Goal: Task Accomplishment & Management: Use online tool/utility

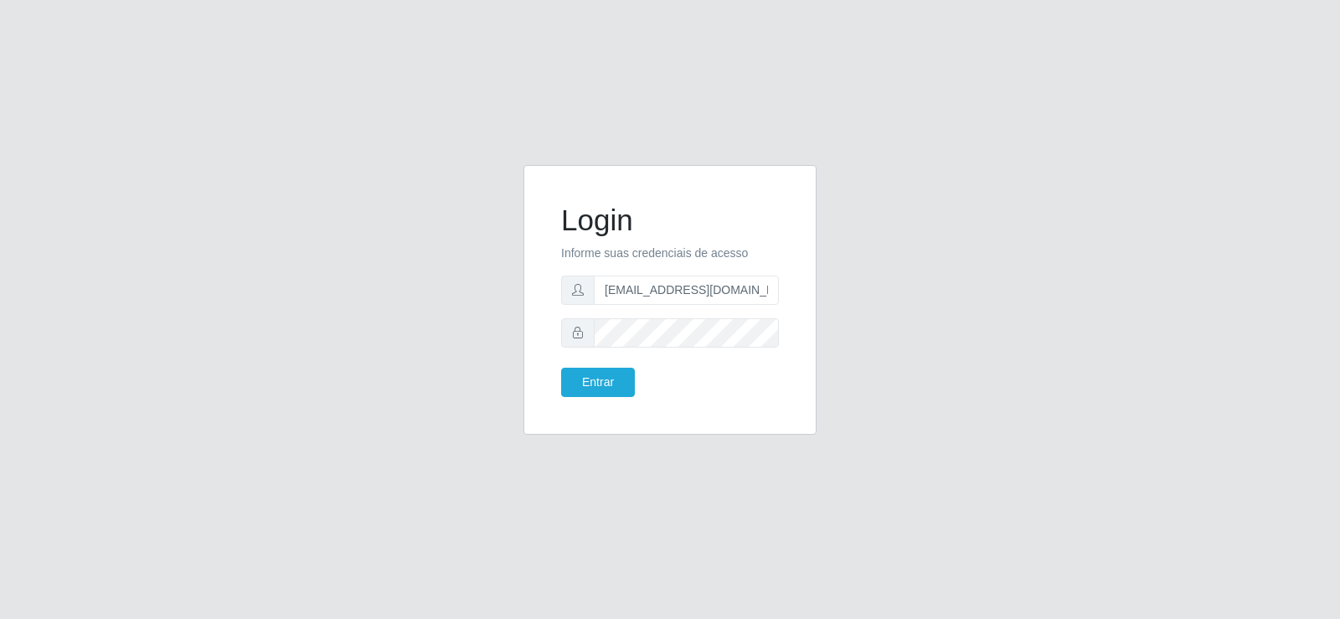
click at [652, 305] on form "Login Informe suas credenciais de acesso [EMAIL_ADDRESS][DOMAIN_NAME] Entrar" at bounding box center [670, 300] width 218 height 194
click at [651, 296] on input "[EMAIL_ADDRESS][DOMAIN_NAME]" at bounding box center [686, 290] width 185 height 29
type input "[EMAIL_ADDRESS][DOMAIN_NAME]"
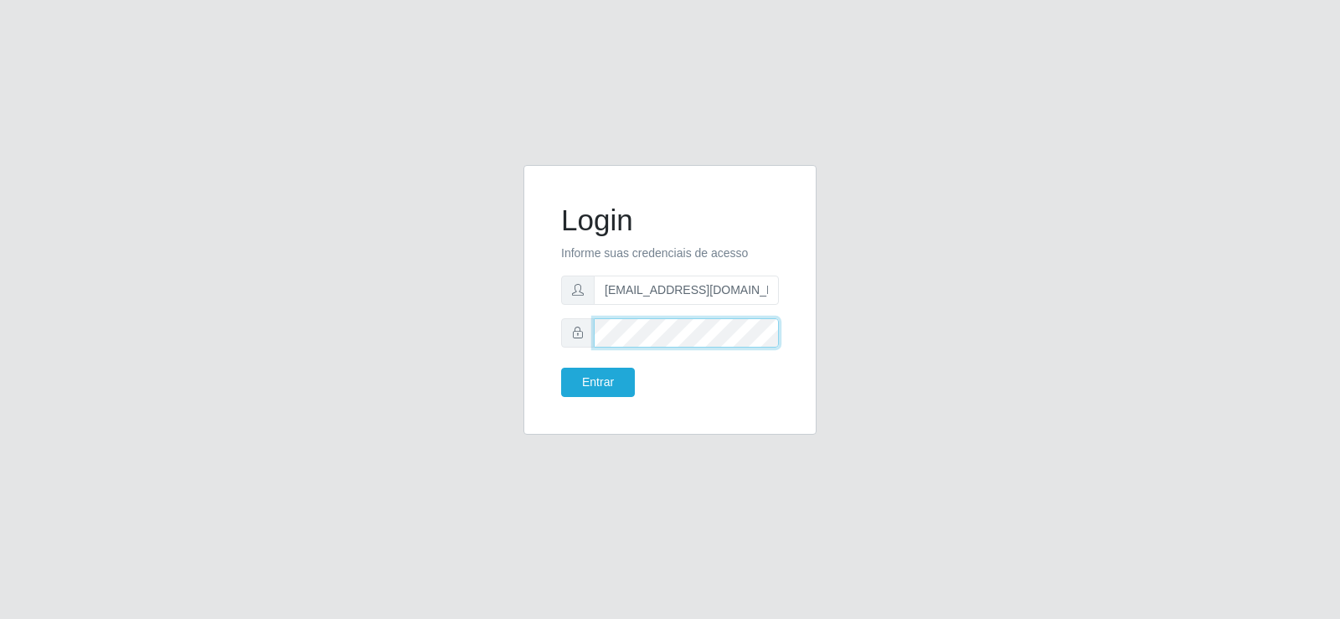
click at [529, 330] on div "Login Informe suas credenciais de acesso [EMAIL_ADDRESS][DOMAIN_NAME] Entrar" at bounding box center [670, 300] width 293 height 270
click at [587, 387] on button "Entrar" at bounding box center [598, 382] width 74 height 29
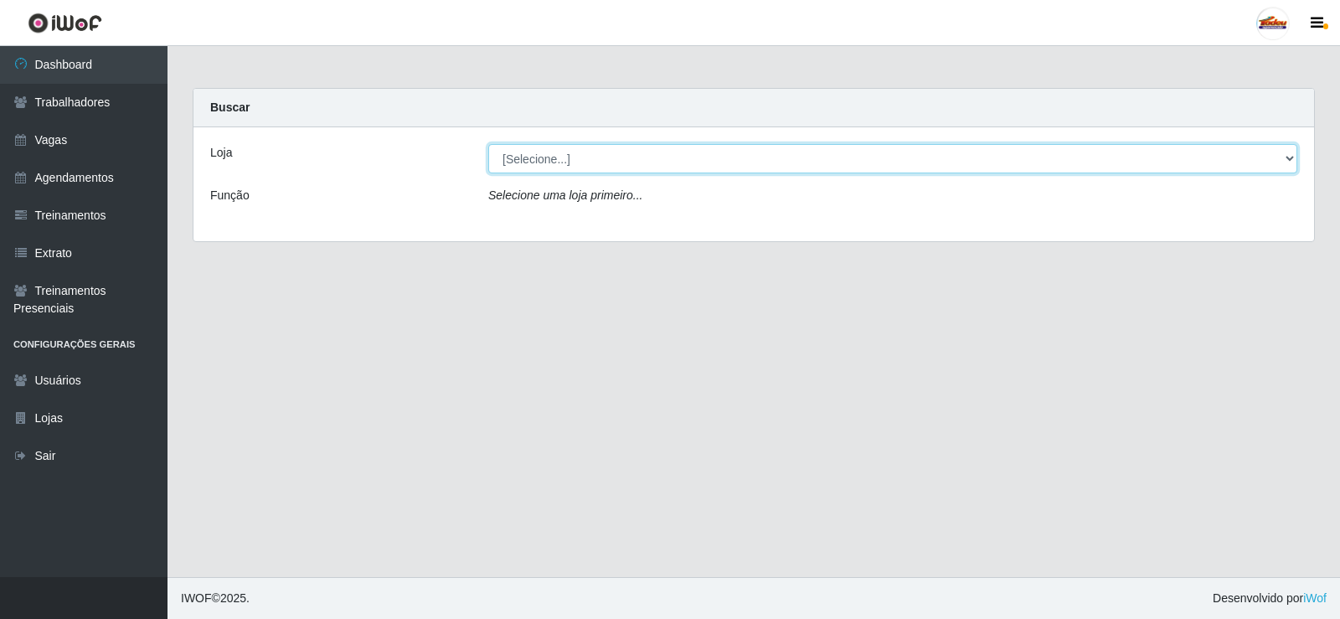
drag, startPoint x: 610, startPoint y: 153, endPoint x: 575, endPoint y: 172, distance: 39.7
click at [608, 154] on select "[Selecione...] Supermercado Tadeu - [GEOGRAPHIC_DATA]" at bounding box center [892, 158] width 809 height 29
select select "195"
click at [488, 144] on select "[Selecione...] Supermercado Tadeu - [GEOGRAPHIC_DATA]" at bounding box center [892, 158] width 809 height 29
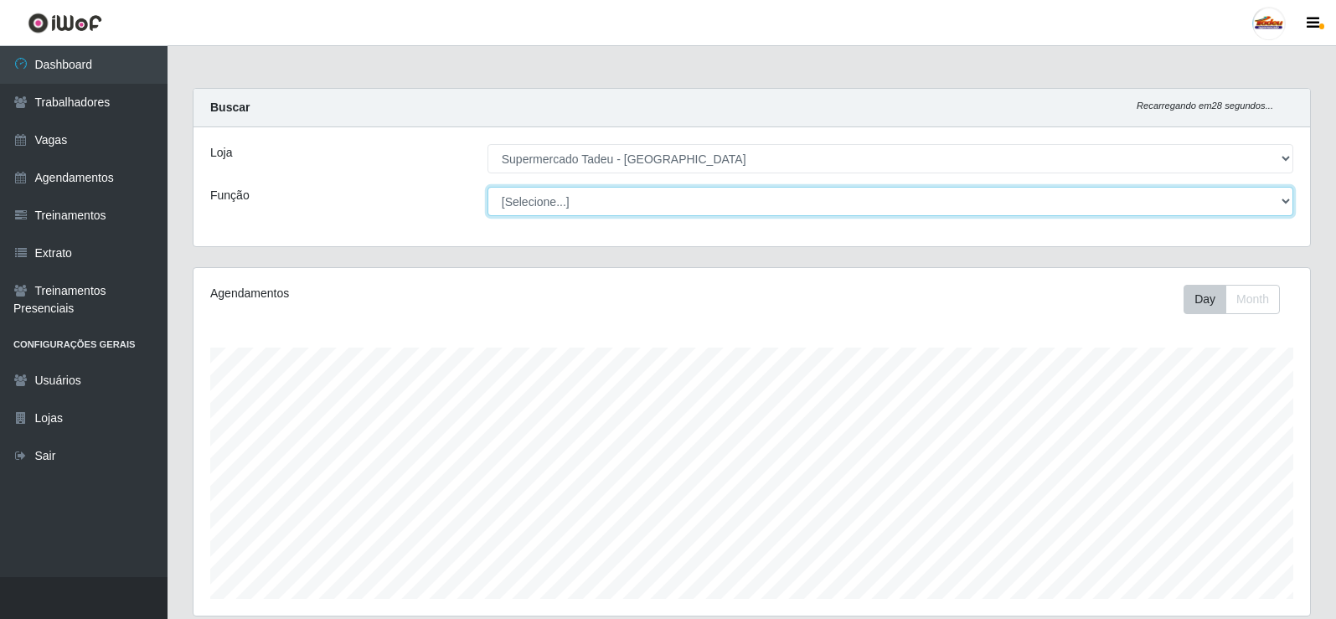
click at [550, 199] on select "[Selecione...] ASG ASG + ASG ++ Auxiliar de Estacionamento Auxiliar de Estacion…" at bounding box center [891, 201] width 806 height 29
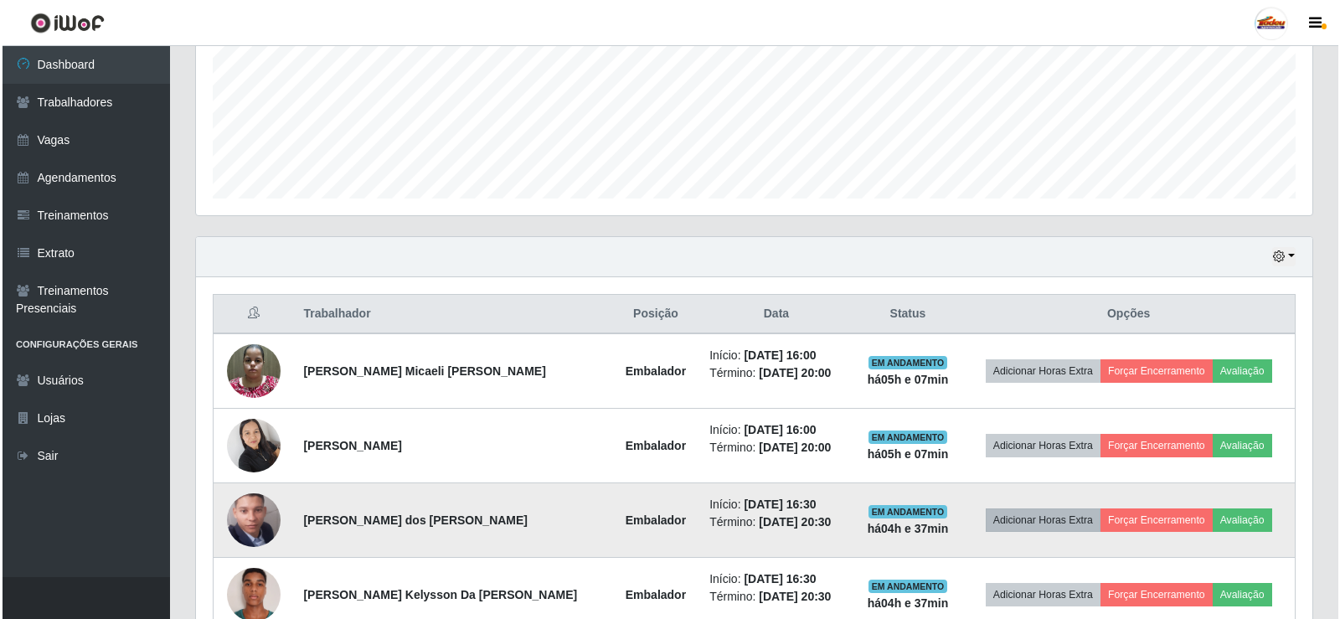
scroll to position [493, 0]
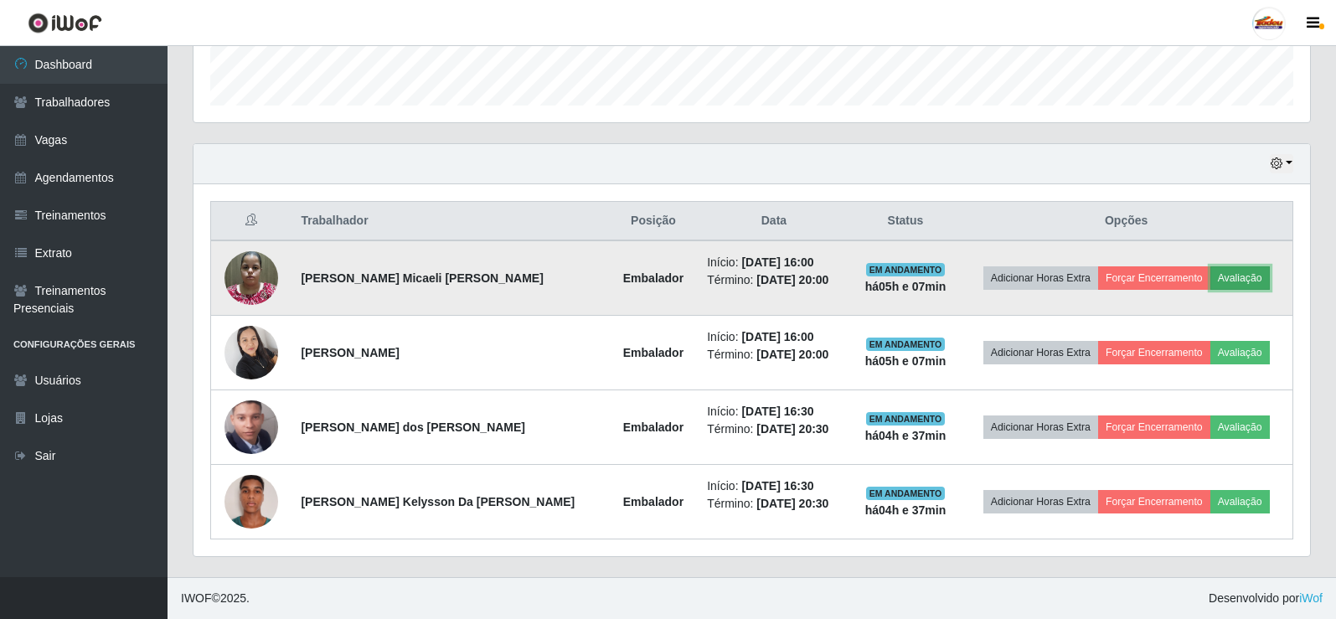
click at [1230, 281] on button "Avaliação" at bounding box center [1239, 277] width 59 height 23
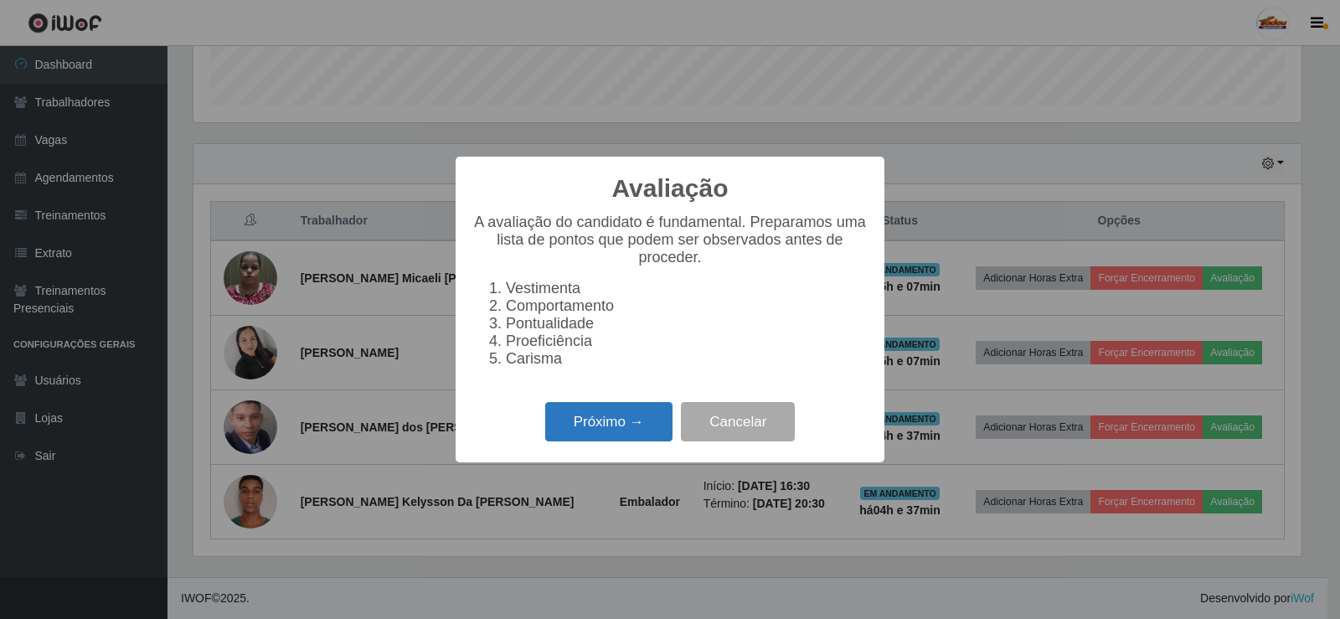
click at [622, 433] on button "Próximo →" at bounding box center [608, 421] width 127 height 39
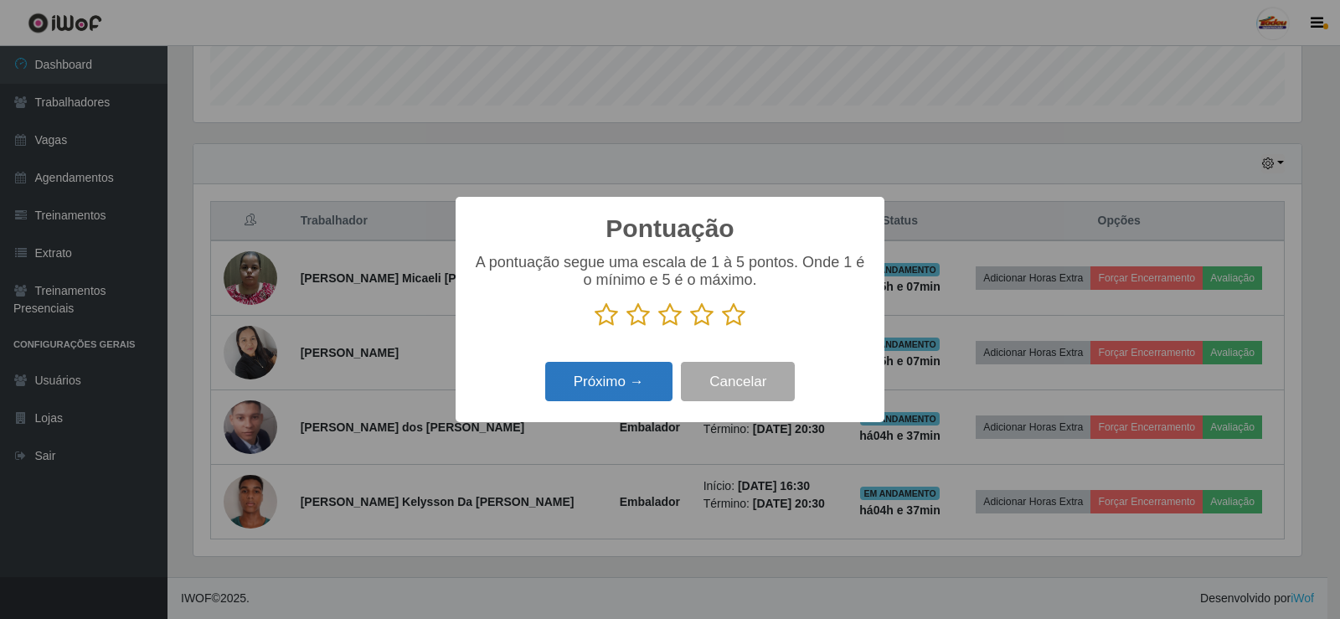
click at [635, 401] on button "Próximo →" at bounding box center [608, 381] width 127 height 39
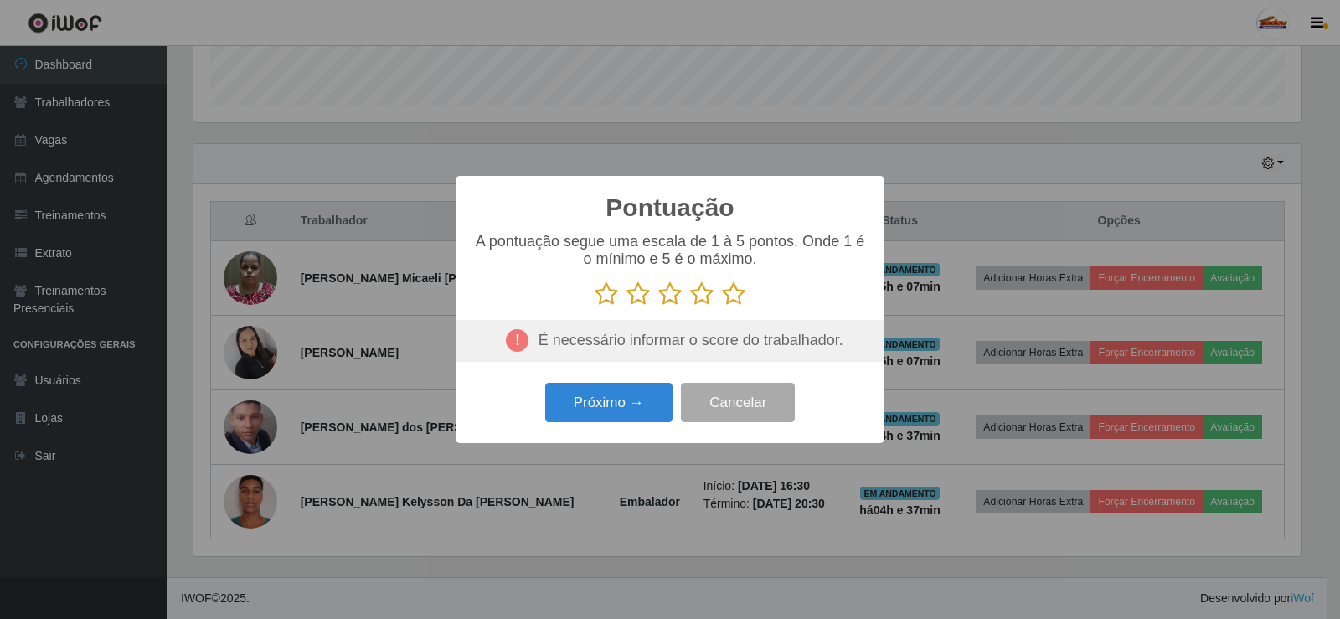
drag, startPoint x: 708, startPoint y: 321, endPoint x: 753, endPoint y: 299, distance: 50.2
click at [715, 317] on div "A pontuação segue uma escala de 1 à 5 pontos. Onde 1 é o mínimo e 5 é o máximo." at bounding box center [669, 297] width 395 height 129
click at [753, 299] on p at bounding box center [669, 293] width 395 height 25
click at [733, 303] on icon at bounding box center [733, 293] width 23 height 25
click at [722, 307] on input "radio" at bounding box center [722, 307] width 0 height 0
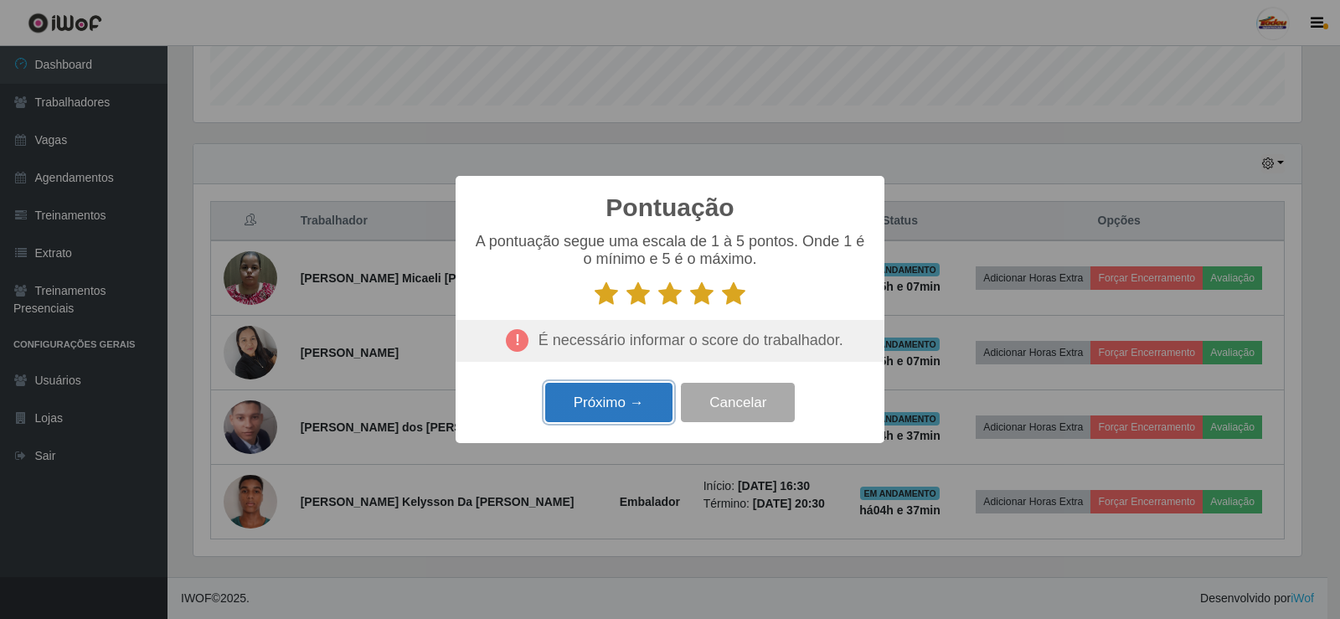
click at [617, 422] on button "Próximo →" at bounding box center [608, 402] width 127 height 39
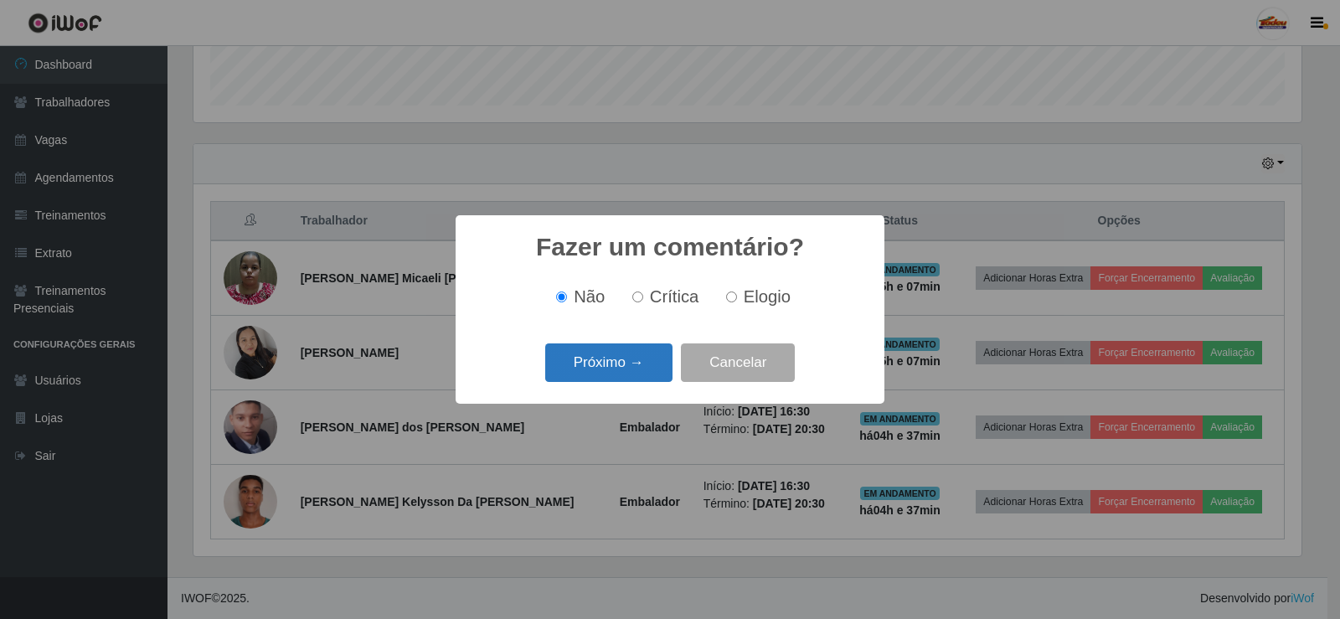
click at [626, 365] on button "Próximo →" at bounding box center [608, 362] width 127 height 39
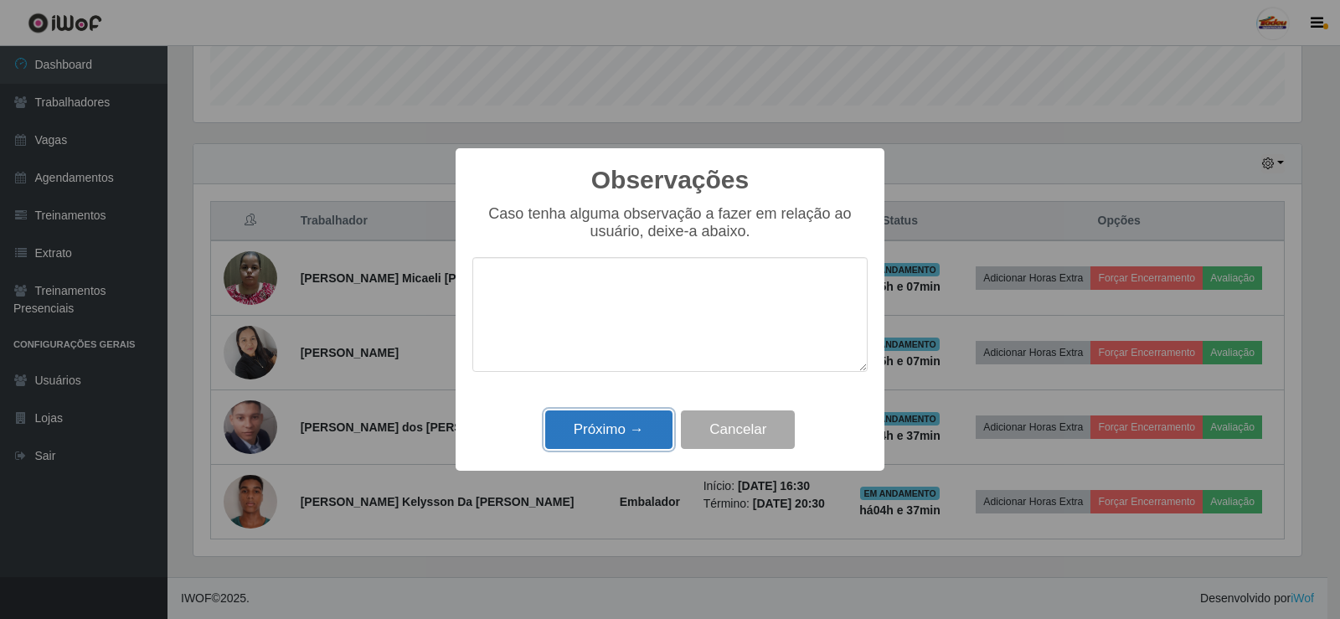
click at [623, 427] on button "Próximo →" at bounding box center [608, 429] width 127 height 39
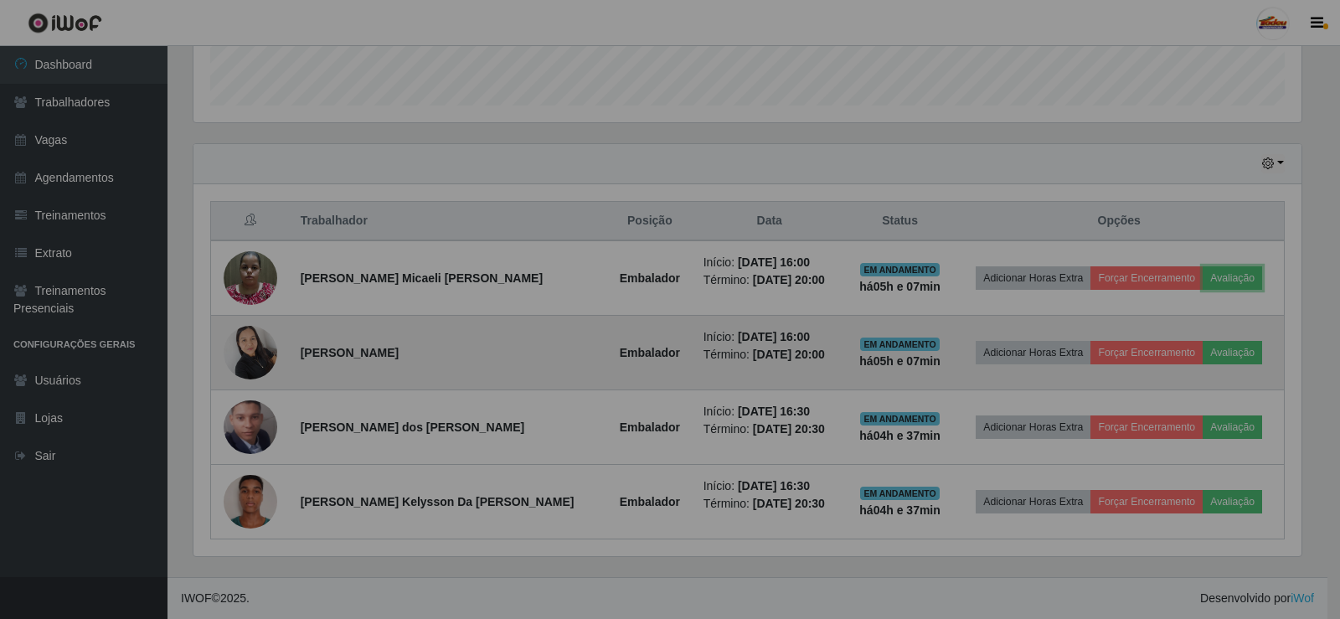
scroll to position [348, 1117]
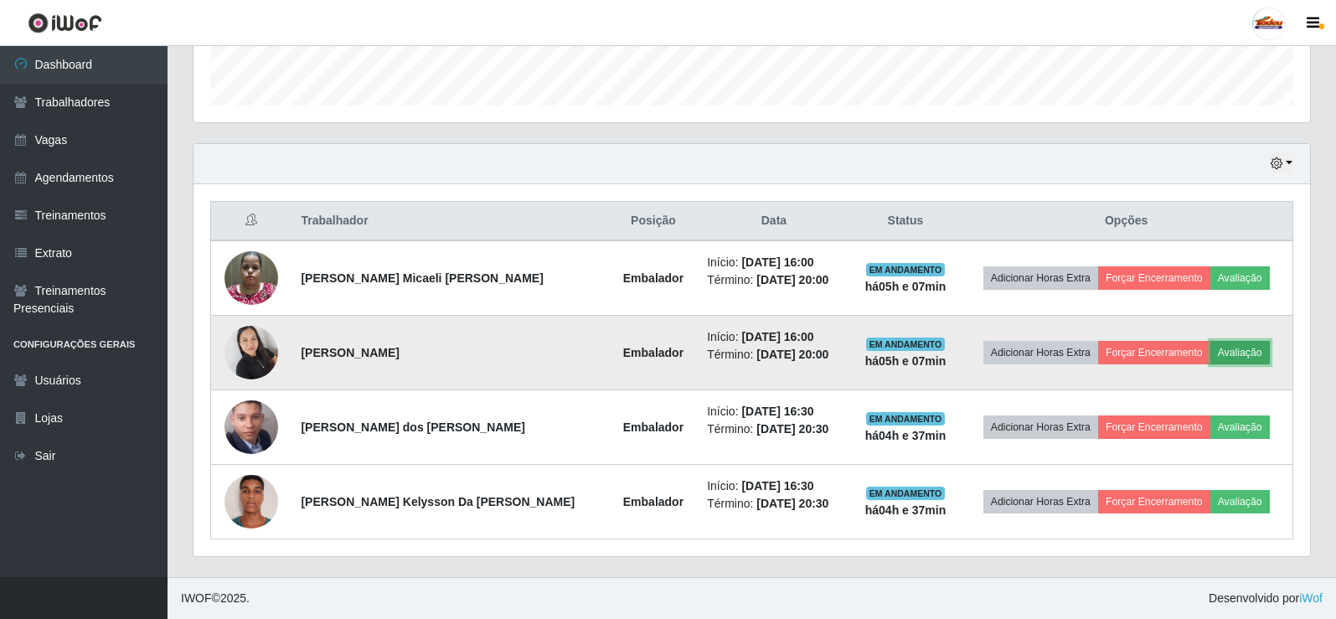
click at [1224, 352] on button "Avaliação" at bounding box center [1239, 352] width 59 height 23
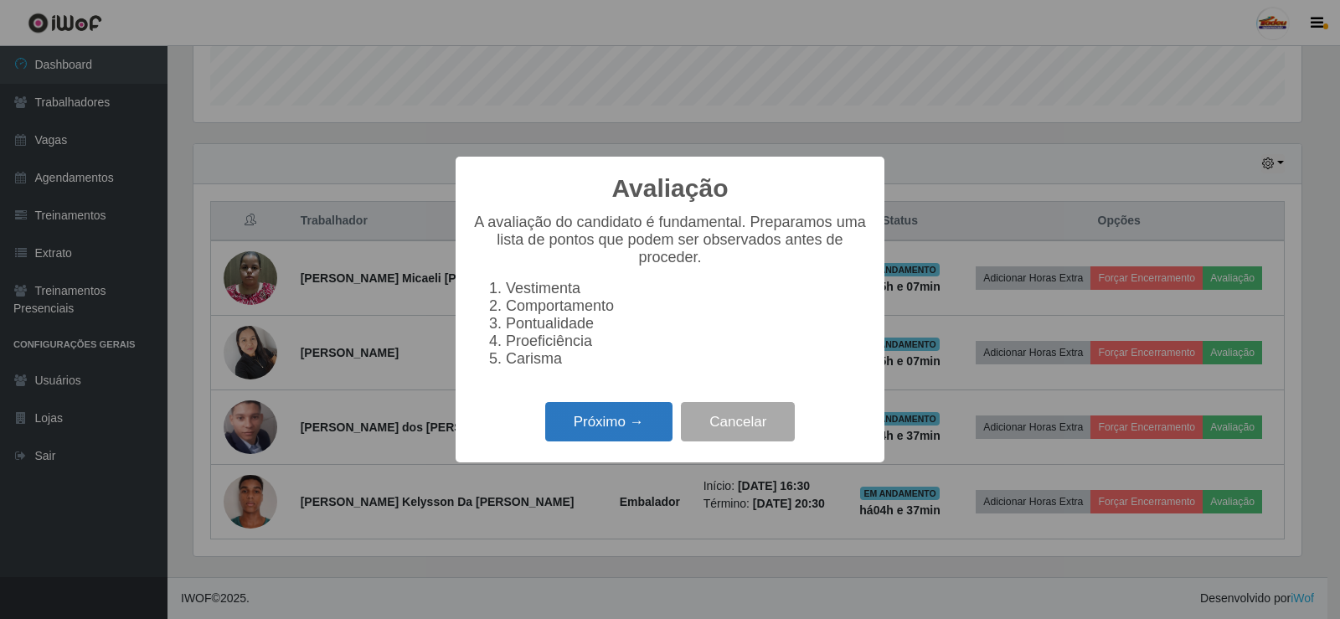
click at [604, 426] on button "Próximo →" at bounding box center [608, 421] width 127 height 39
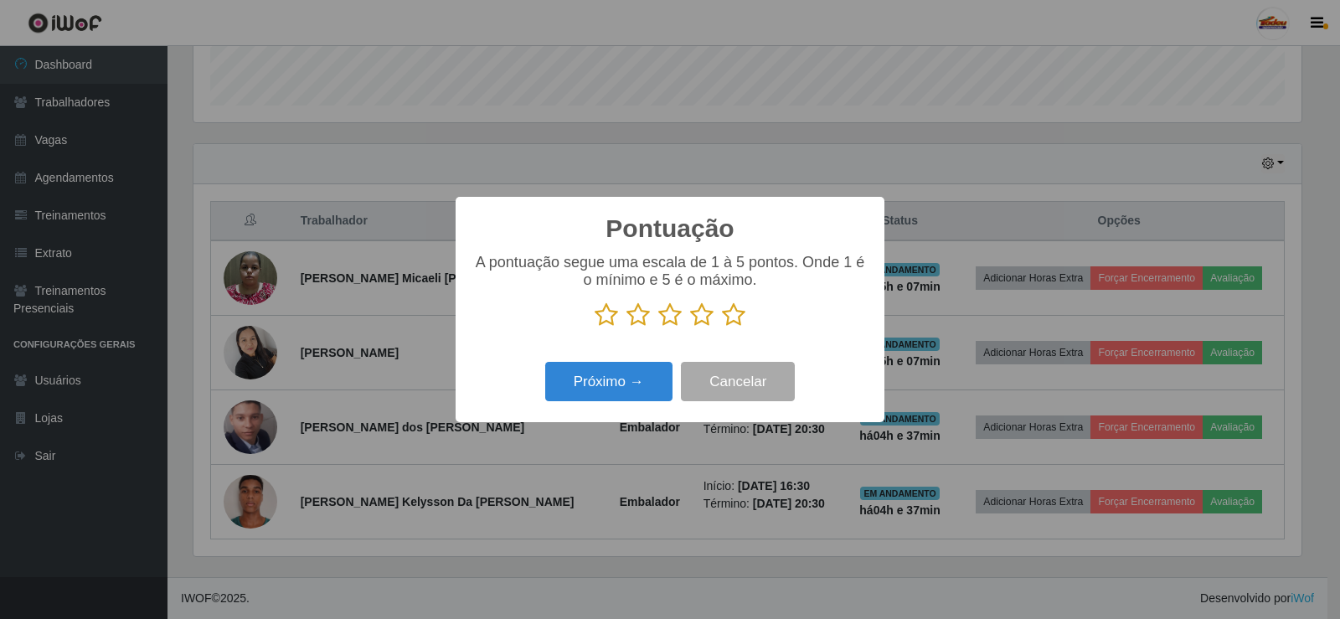
scroll to position [837325, 836564]
click at [740, 316] on icon at bounding box center [733, 314] width 23 height 25
click at [722, 328] on input "radio" at bounding box center [722, 328] width 0 height 0
click at [606, 379] on button "Próximo →" at bounding box center [608, 381] width 127 height 39
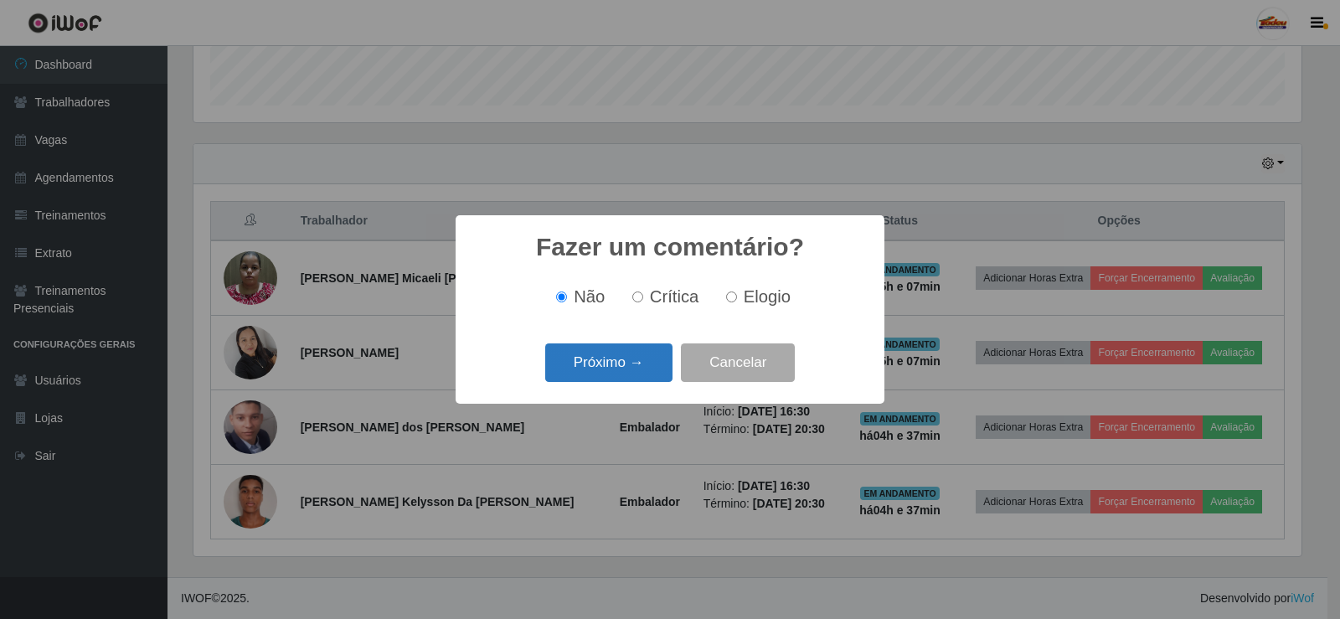
click at [633, 368] on button "Próximo →" at bounding box center [608, 362] width 127 height 39
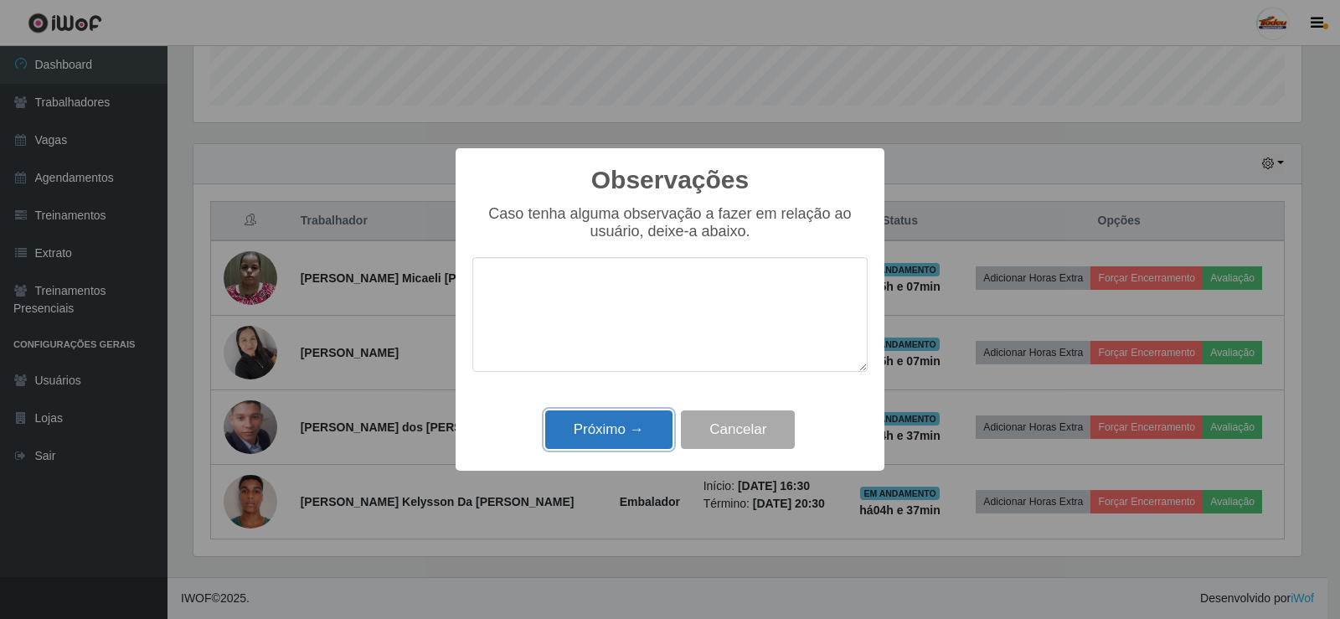
click at [621, 426] on button "Próximo →" at bounding box center [608, 429] width 127 height 39
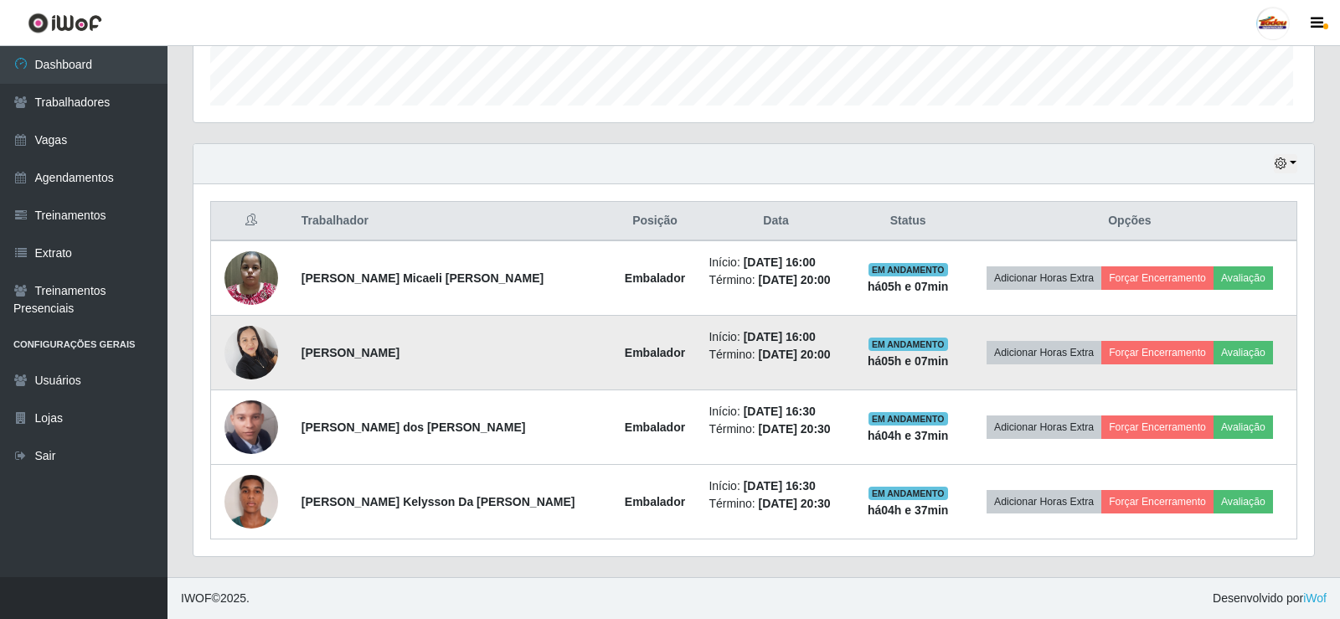
scroll to position [348, 1117]
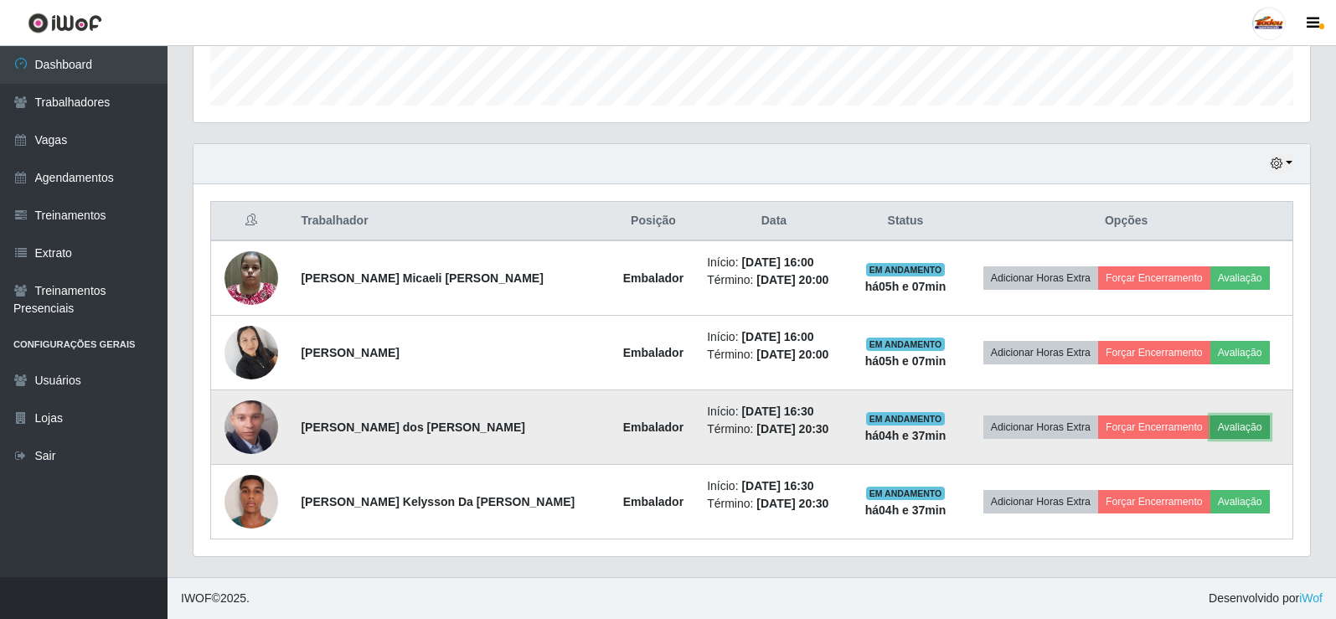
click at [1220, 422] on button "Avaliação" at bounding box center [1239, 426] width 59 height 23
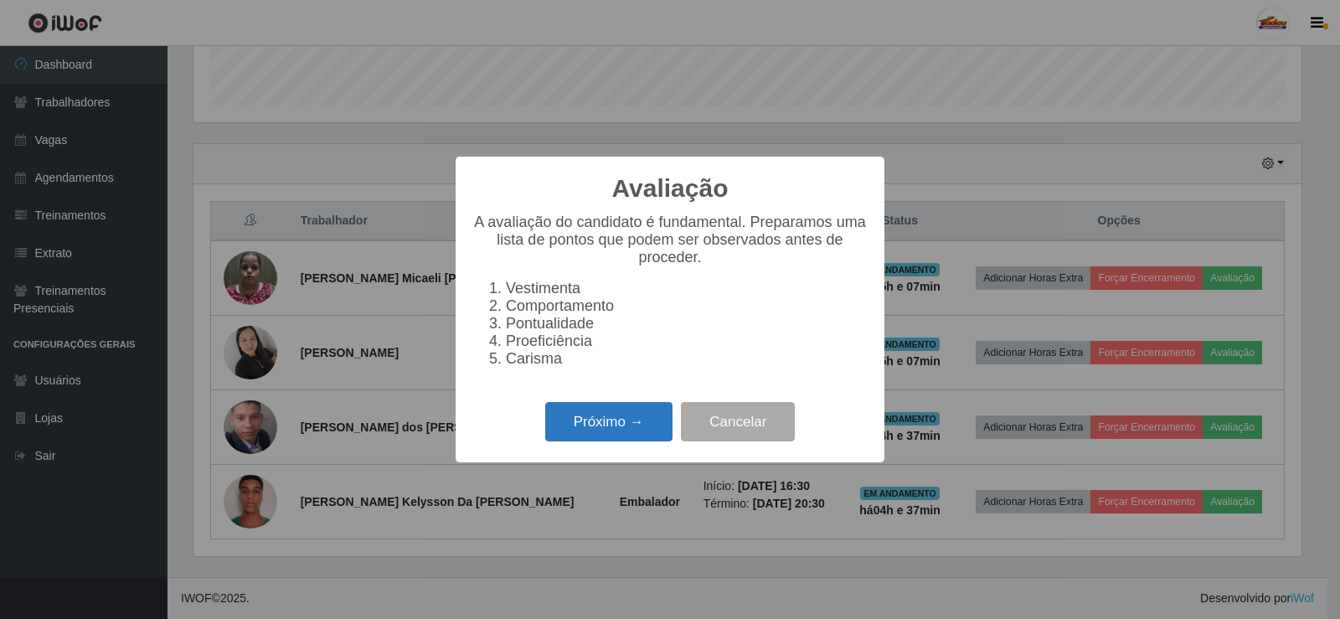
click at [614, 426] on button "Próximo →" at bounding box center [608, 421] width 127 height 39
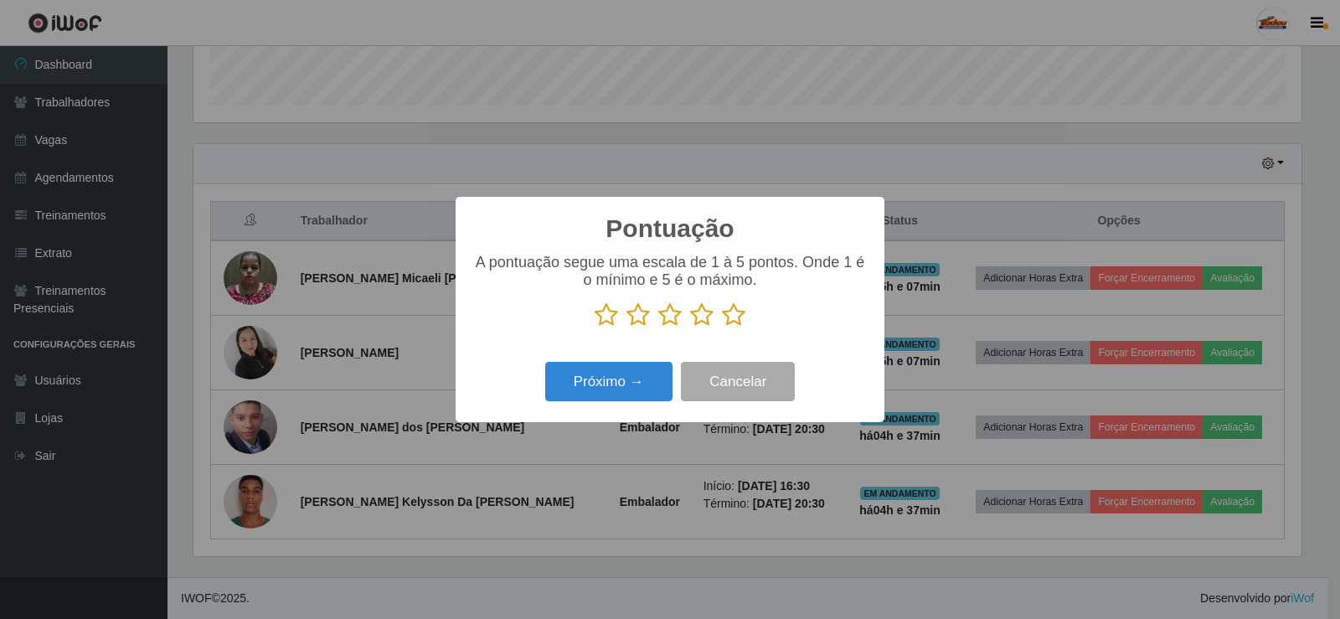
click at [736, 318] on icon at bounding box center [733, 314] width 23 height 25
click at [722, 328] on input "radio" at bounding box center [722, 328] width 0 height 0
click at [653, 380] on button "Próximo →" at bounding box center [608, 381] width 127 height 39
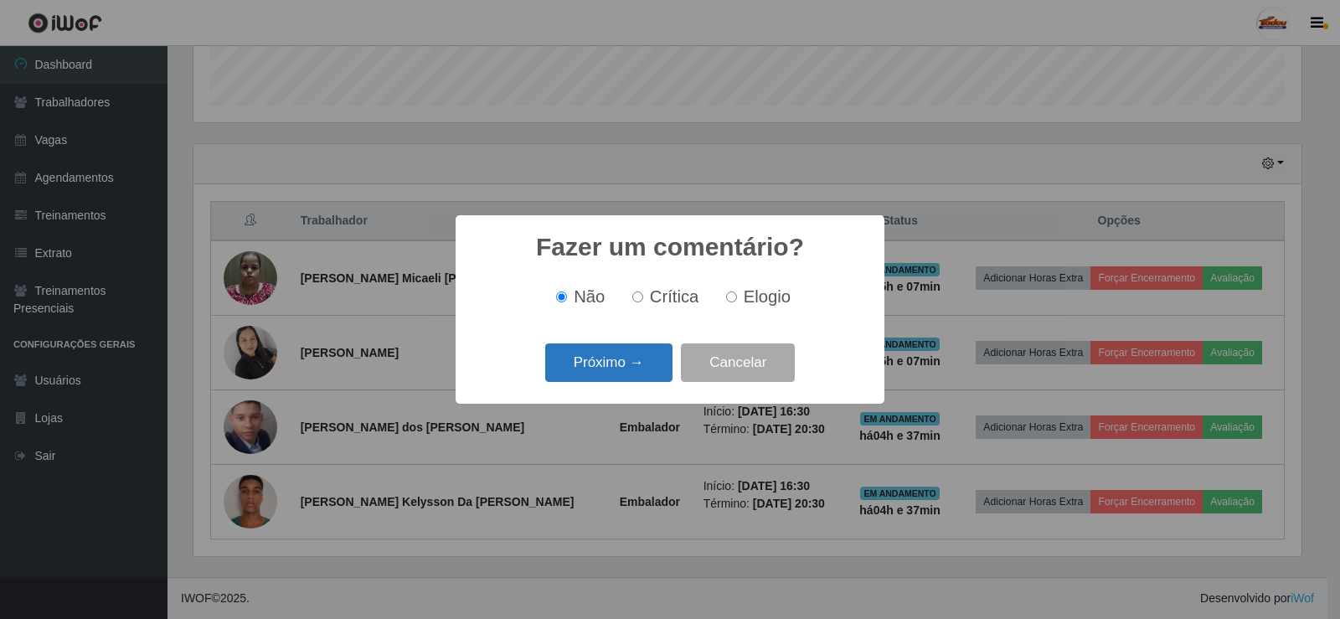
click at [619, 358] on button "Próximo →" at bounding box center [608, 362] width 127 height 39
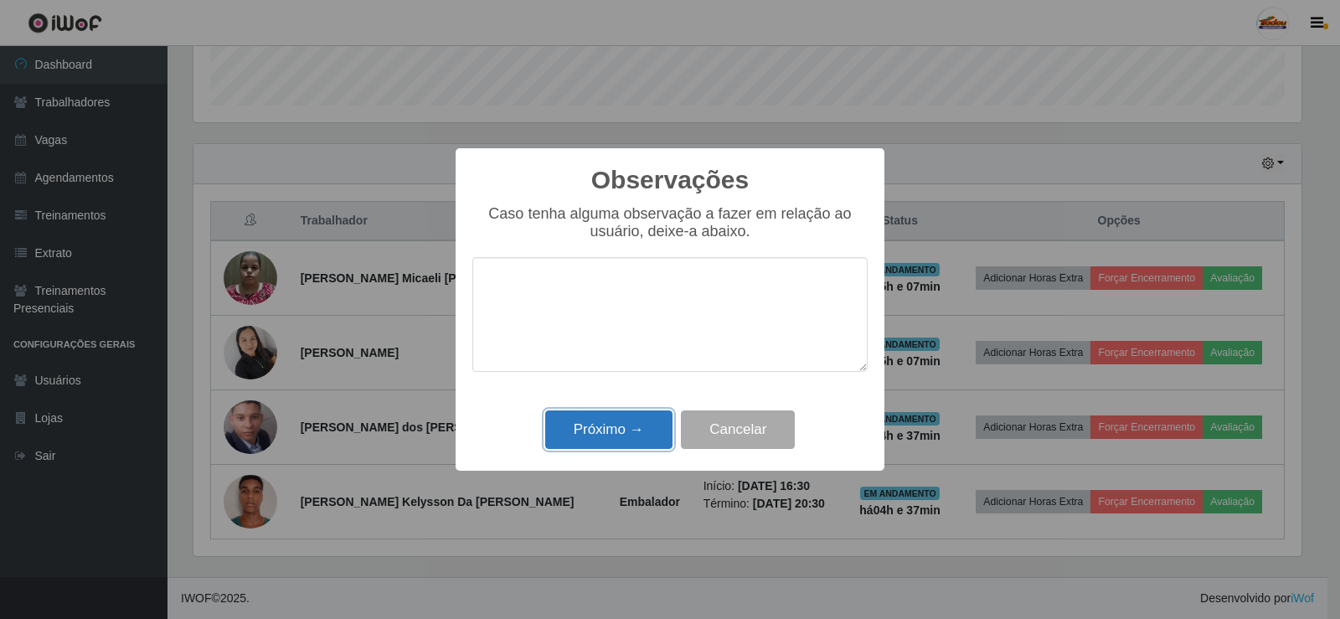
click at [634, 415] on button "Próximo →" at bounding box center [608, 429] width 127 height 39
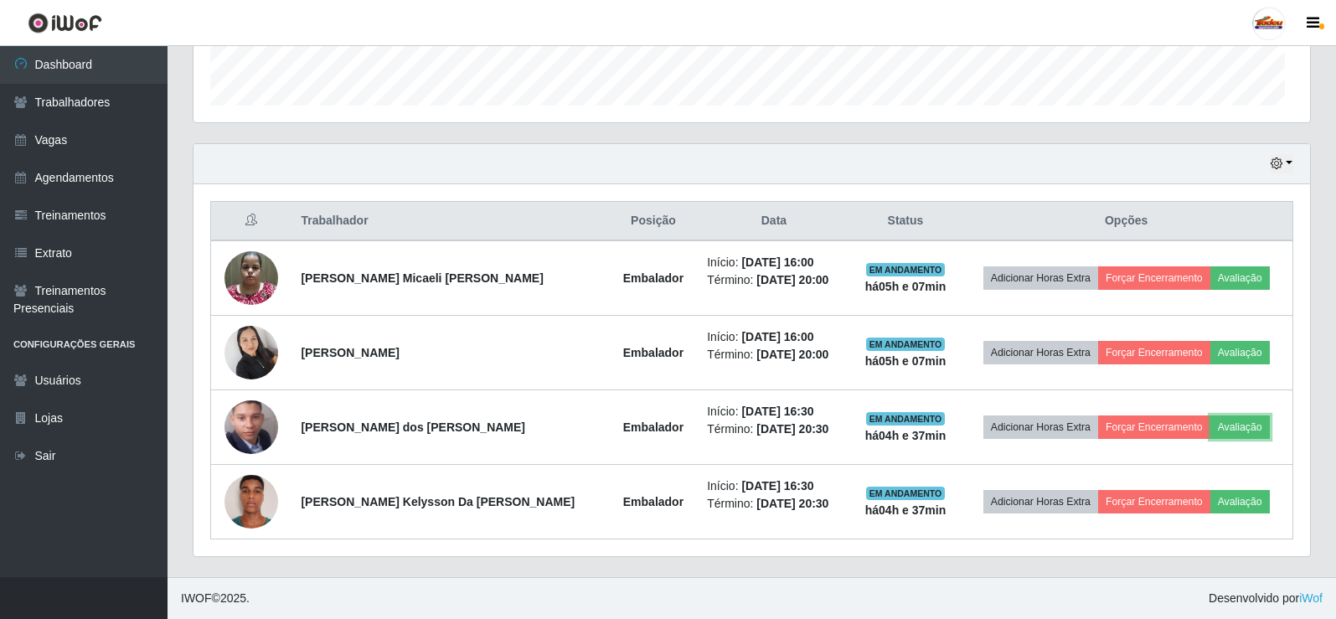
scroll to position [348, 1117]
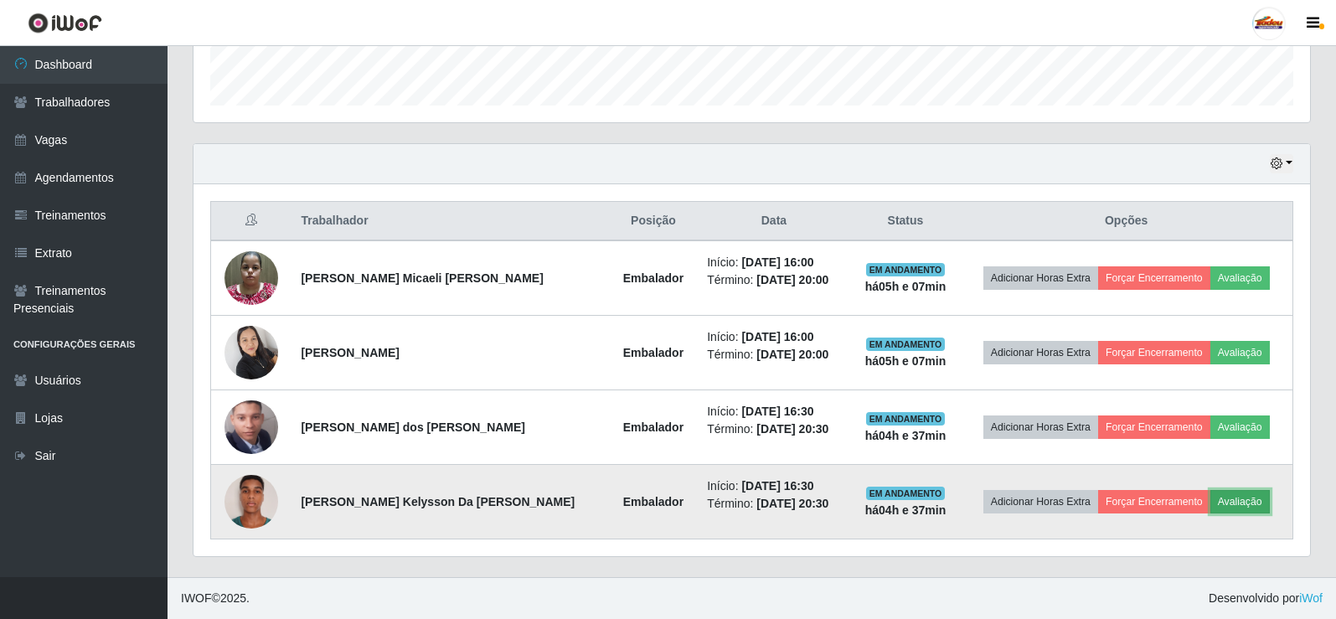
click at [1240, 508] on button "Avaliação" at bounding box center [1239, 501] width 59 height 23
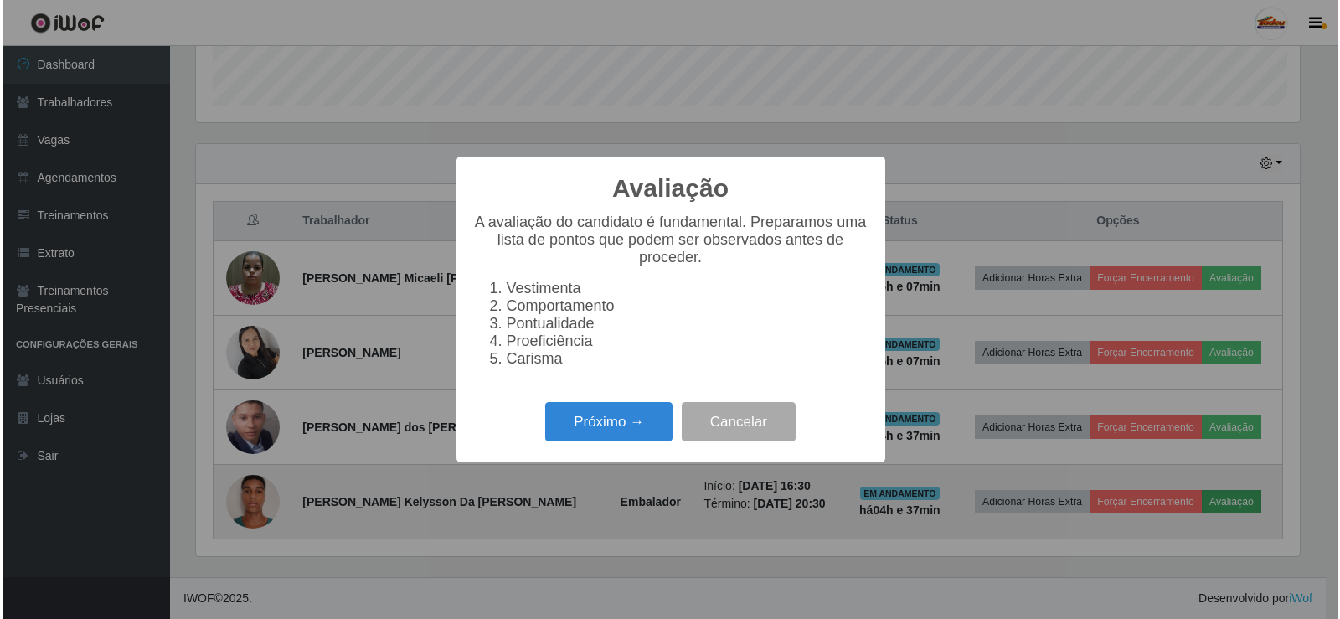
scroll to position [348, 1108]
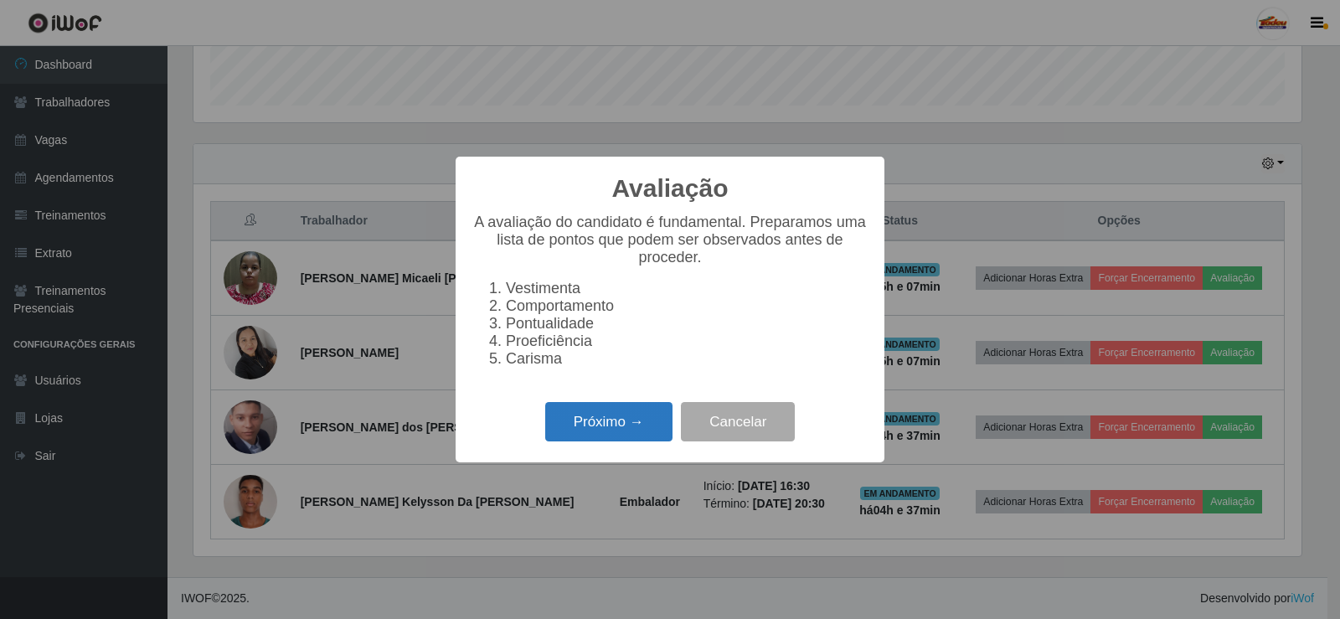
click at [618, 435] on button "Próximo →" at bounding box center [608, 421] width 127 height 39
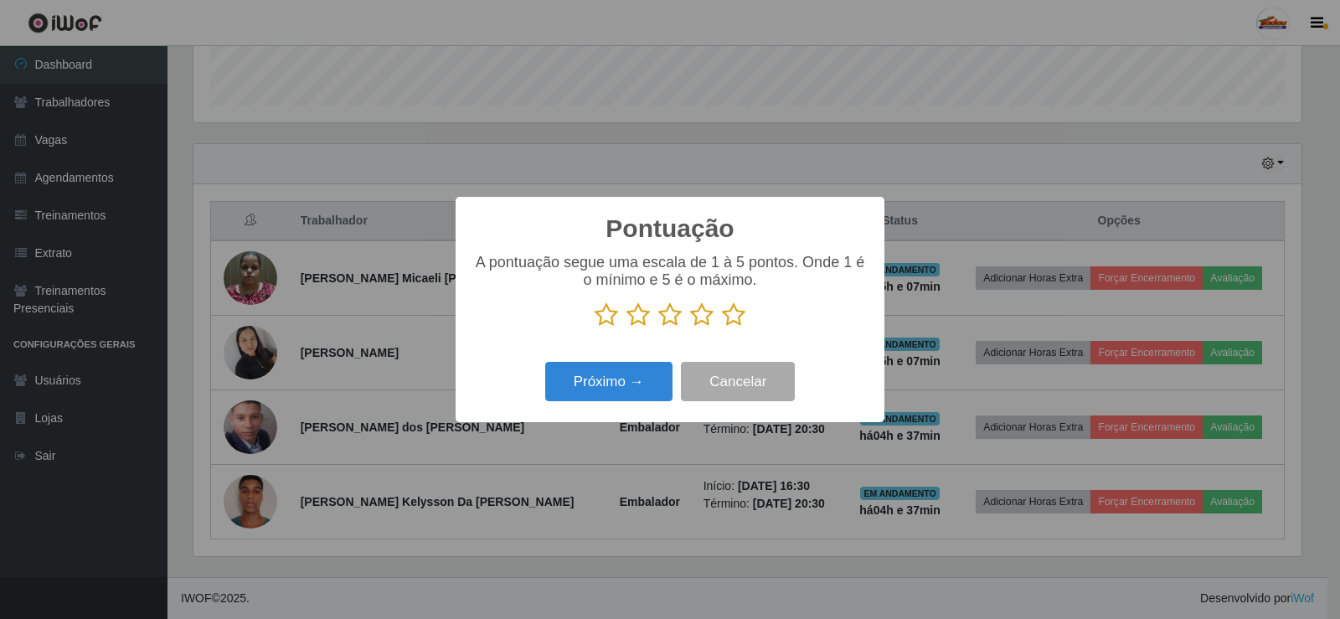
drag, startPoint x: 704, startPoint y: 324, endPoint x: 726, endPoint y: 320, distance: 23.0
click at [706, 323] on icon at bounding box center [701, 314] width 23 height 25
click at [690, 328] on input "radio" at bounding box center [690, 328] width 0 height 0
click at [734, 318] on icon at bounding box center [733, 314] width 23 height 25
click at [722, 328] on input "radio" at bounding box center [722, 328] width 0 height 0
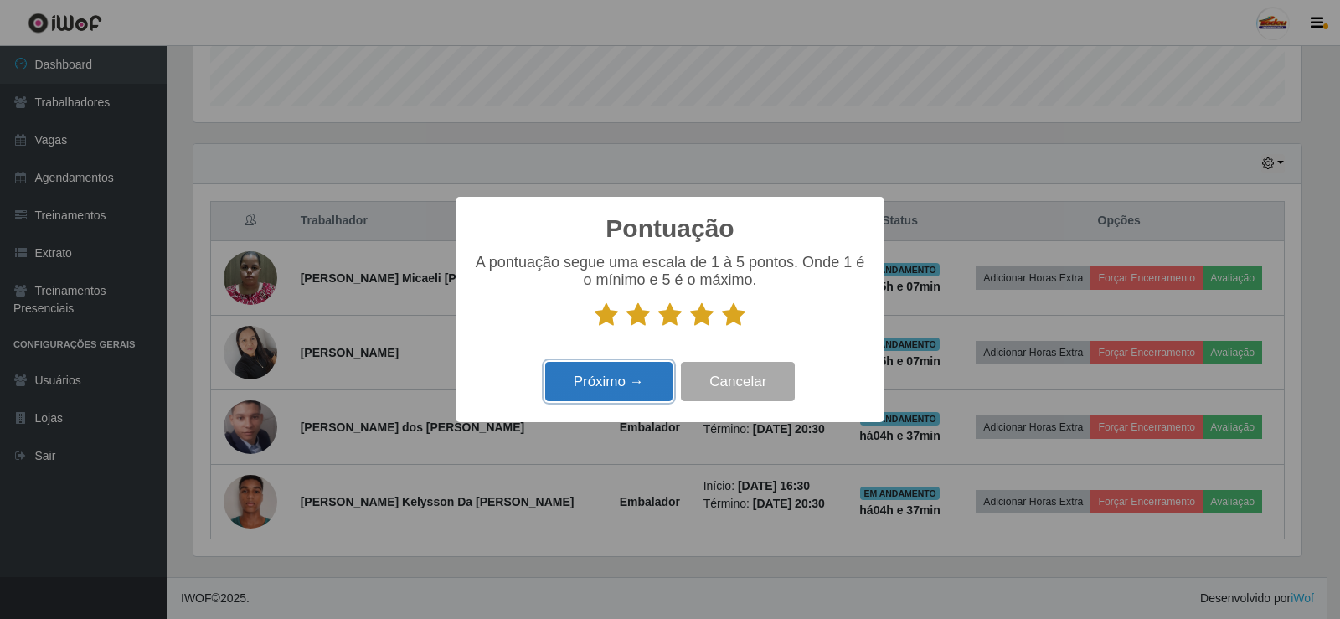
click at [602, 395] on button "Próximo →" at bounding box center [608, 381] width 127 height 39
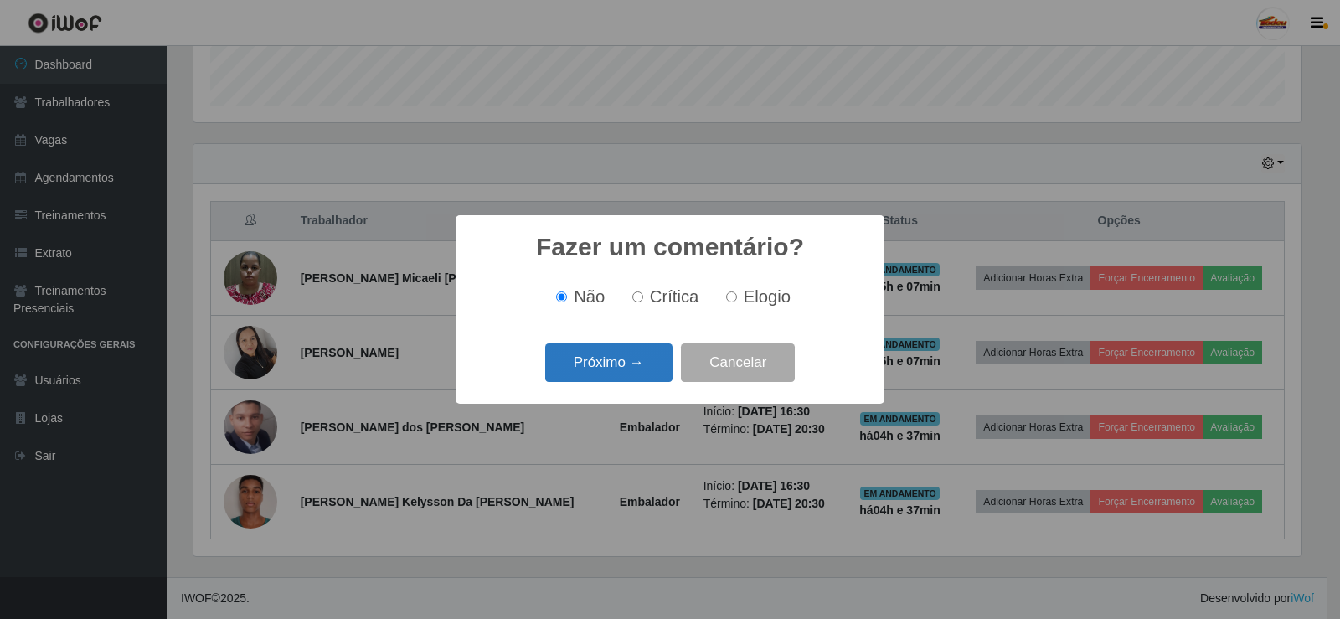
click at [627, 369] on button "Próximo →" at bounding box center [608, 362] width 127 height 39
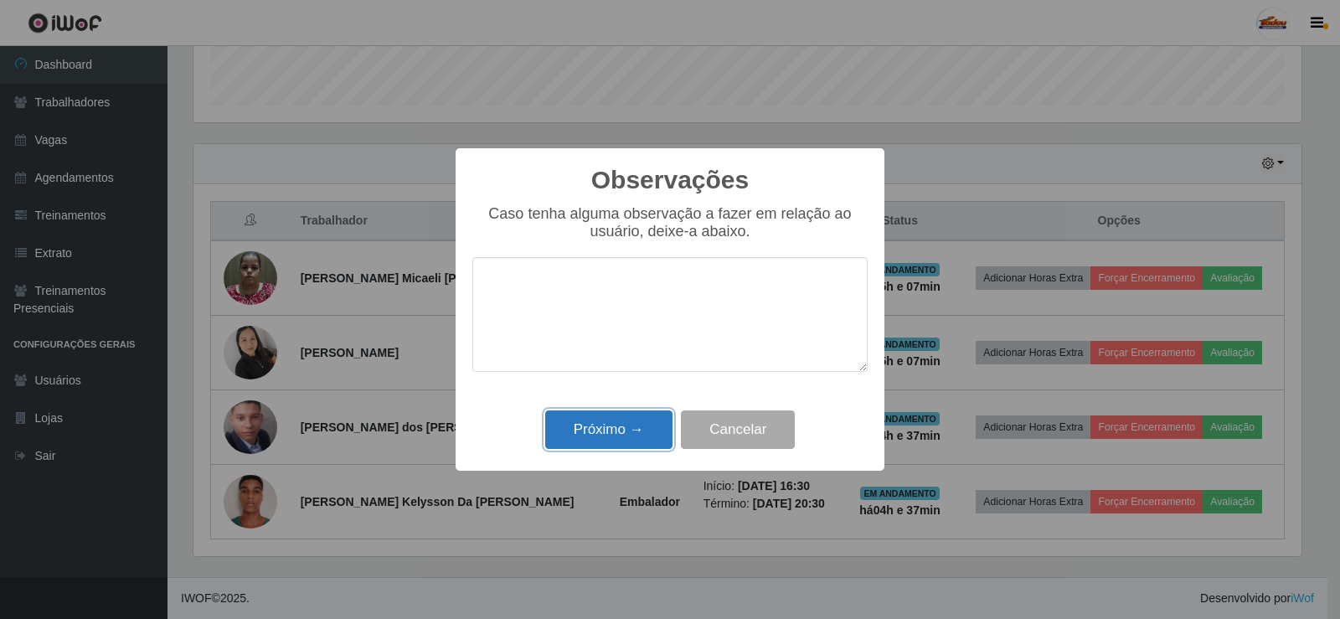
click at [627, 415] on button "Próximo →" at bounding box center [608, 429] width 127 height 39
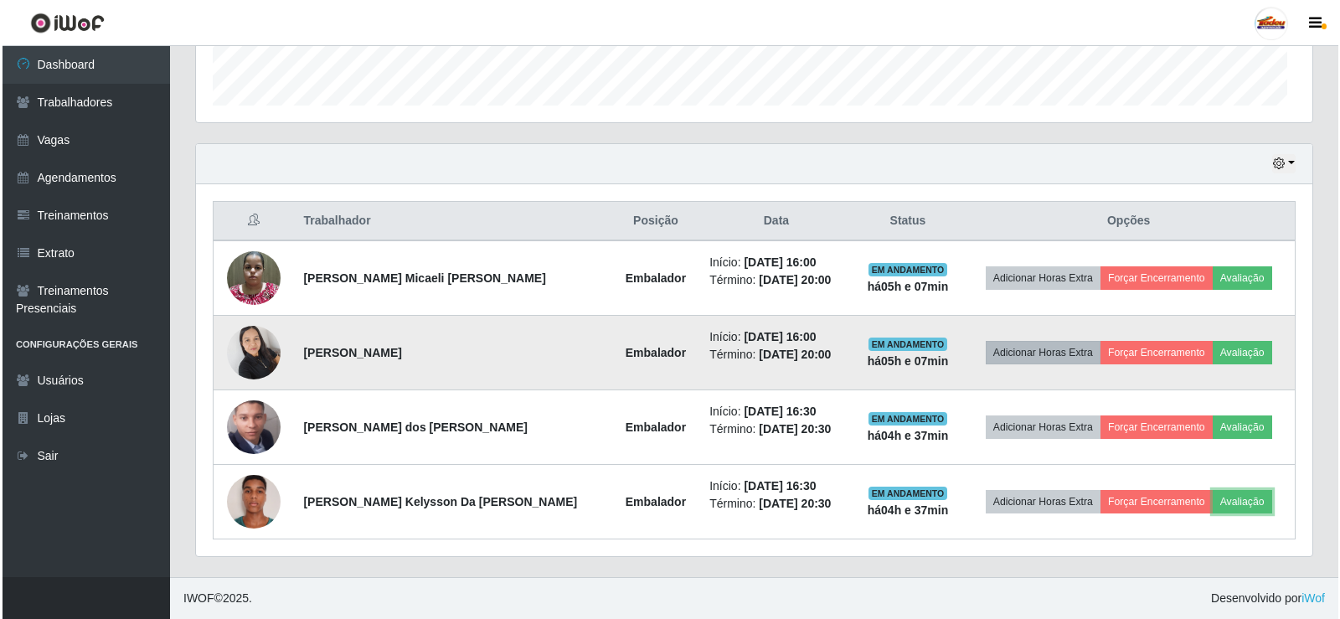
scroll to position [348, 1117]
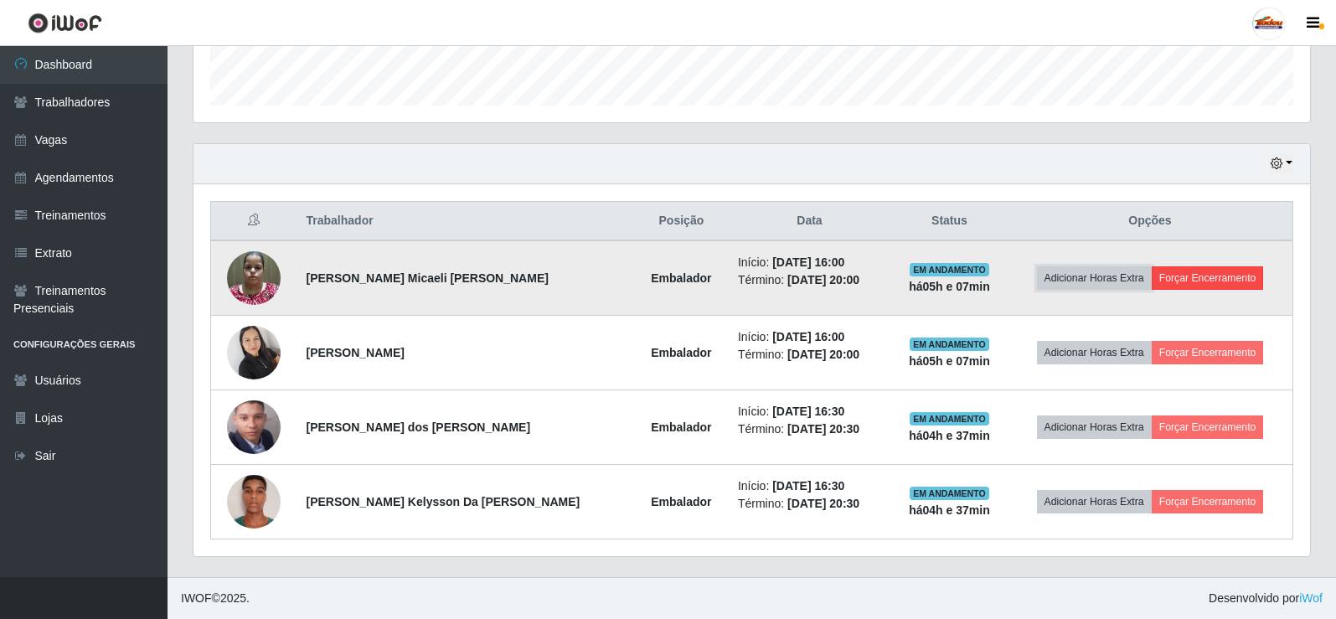
click at [1134, 281] on button "Adicionar Horas Extra" at bounding box center [1094, 277] width 115 height 23
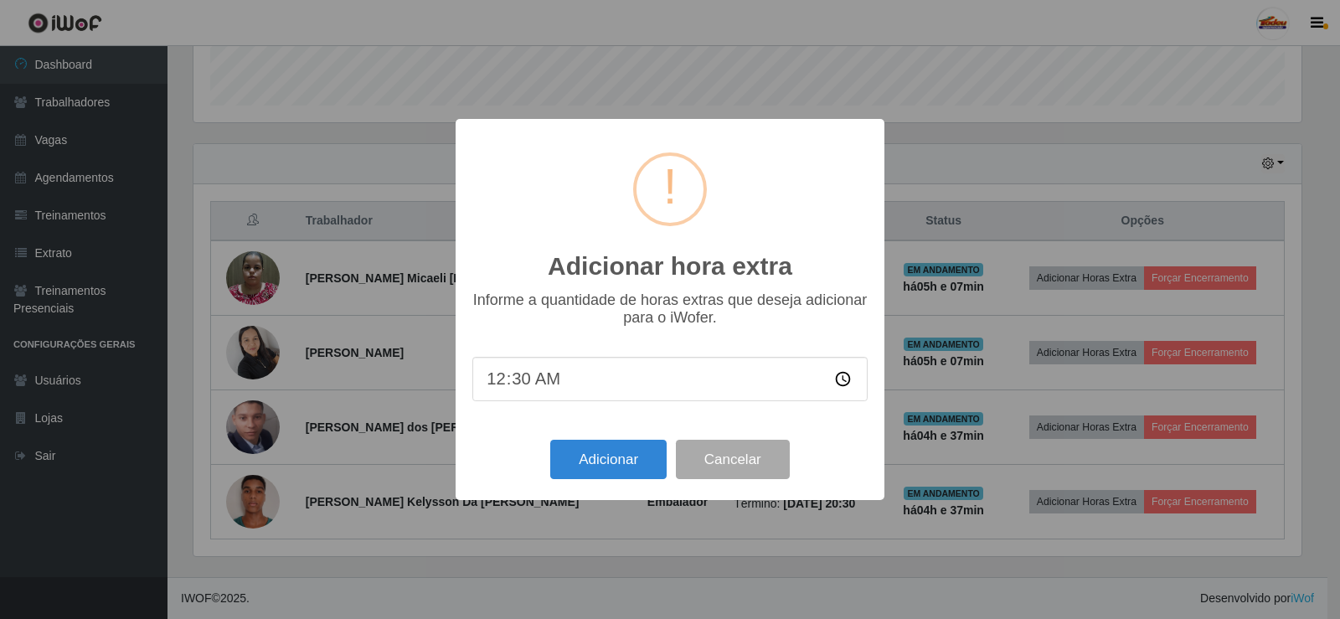
click at [1104, 169] on div "Adicionar hora extra × Informe a quantidade de horas extras que deseja adiciona…" at bounding box center [670, 309] width 1340 height 619
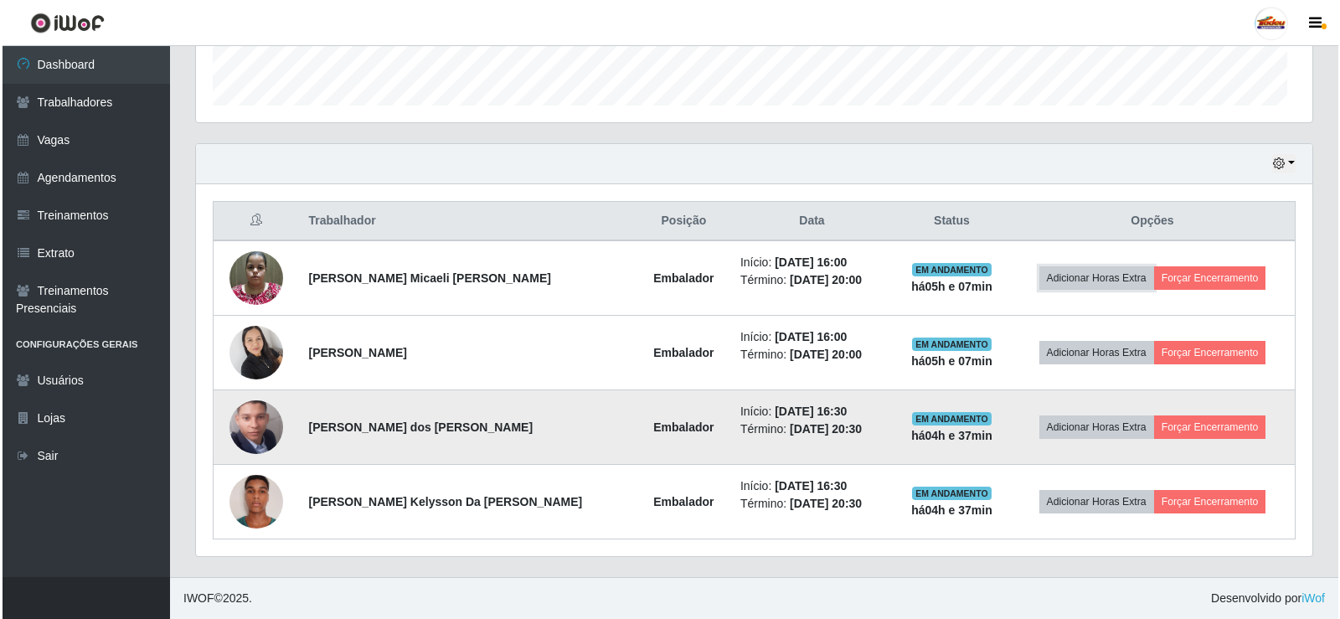
scroll to position [348, 1117]
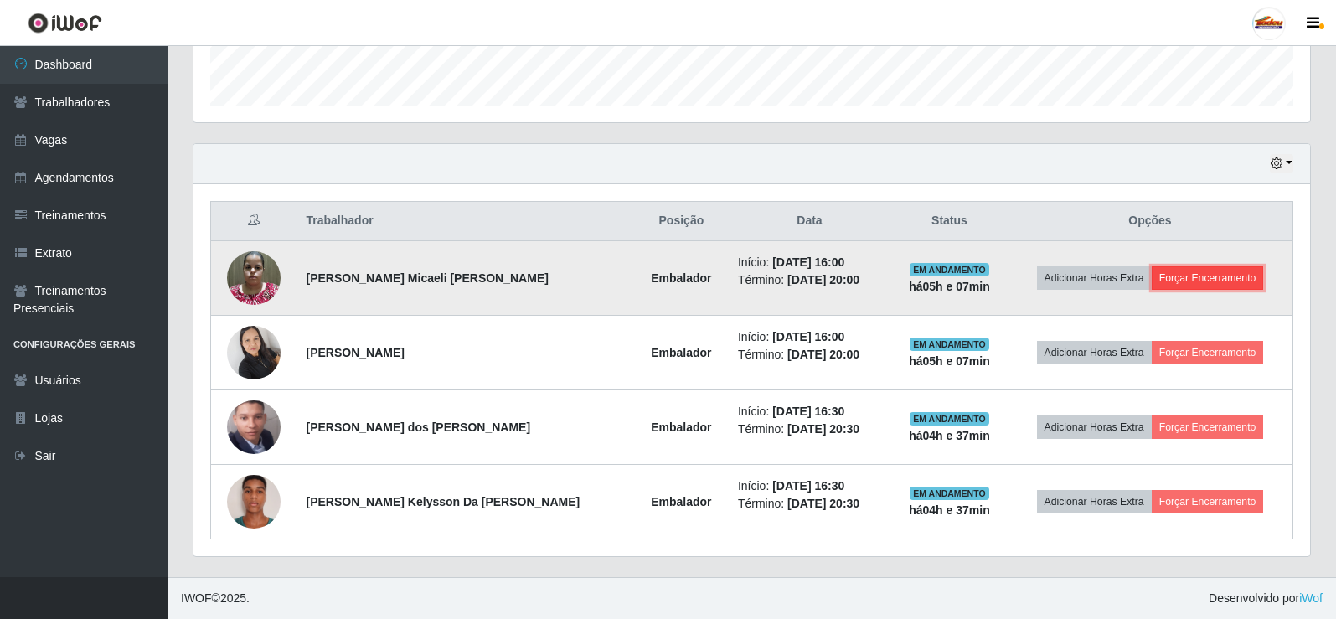
click at [1180, 277] on button "Forçar Encerramento" at bounding box center [1208, 277] width 112 height 23
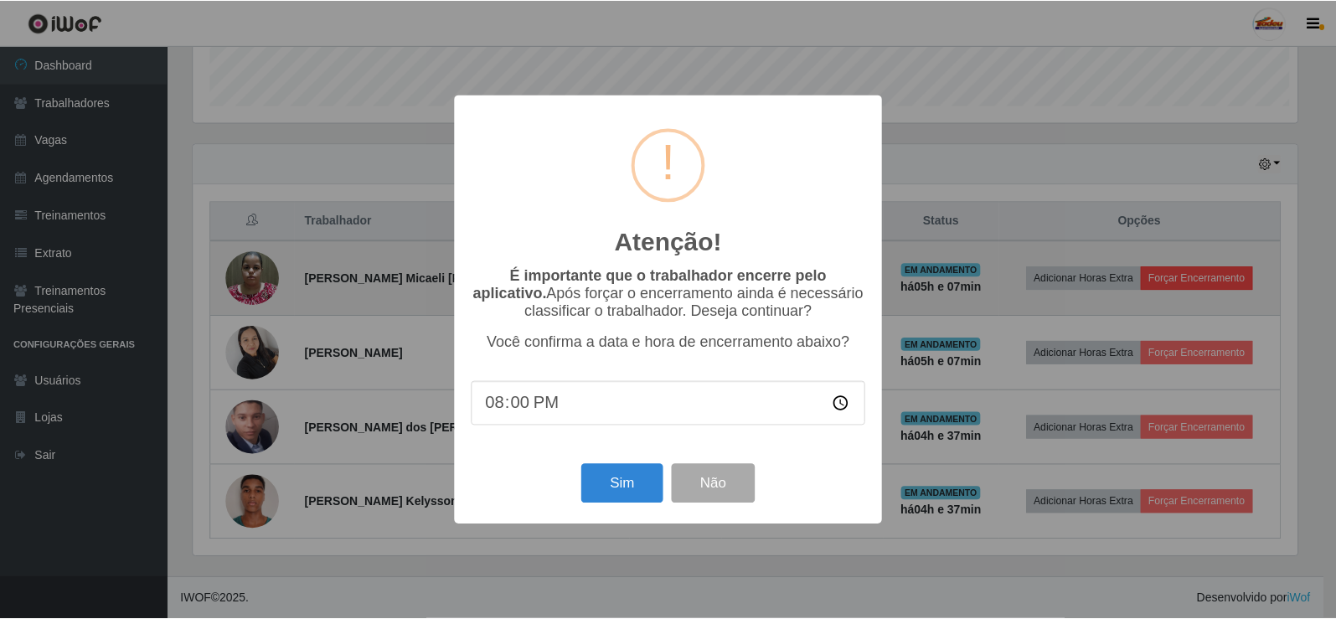
scroll to position [0, 0]
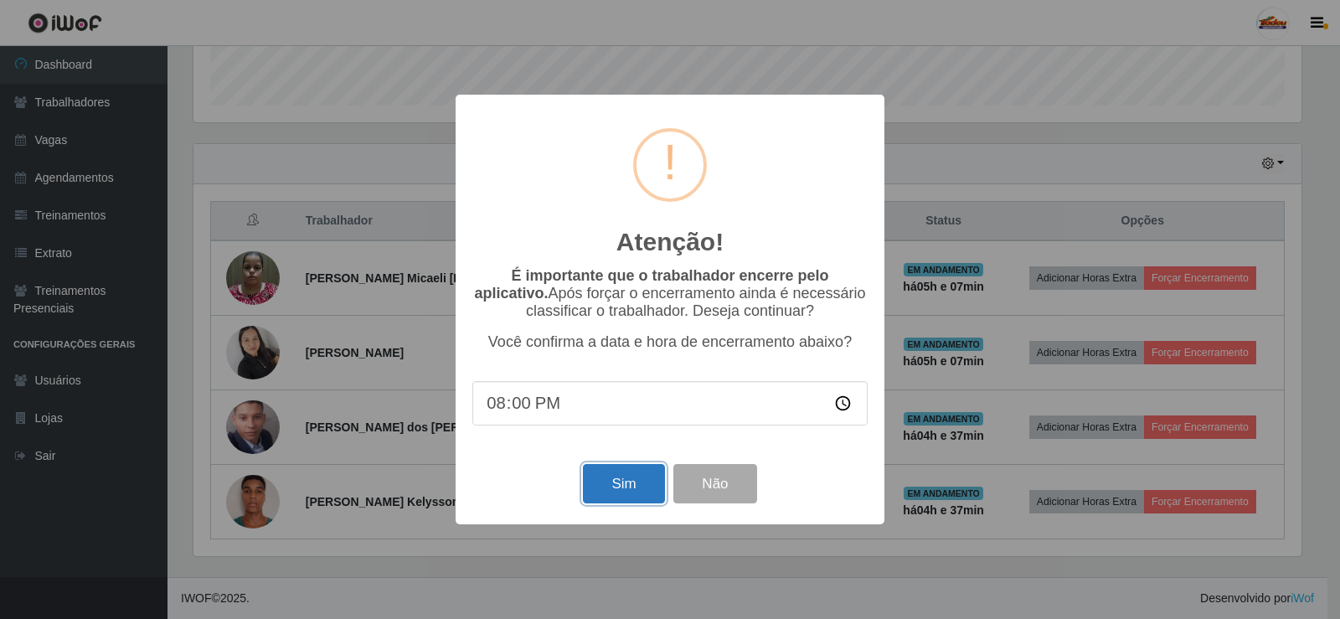
click at [634, 490] on button "Sim" at bounding box center [623, 483] width 81 height 39
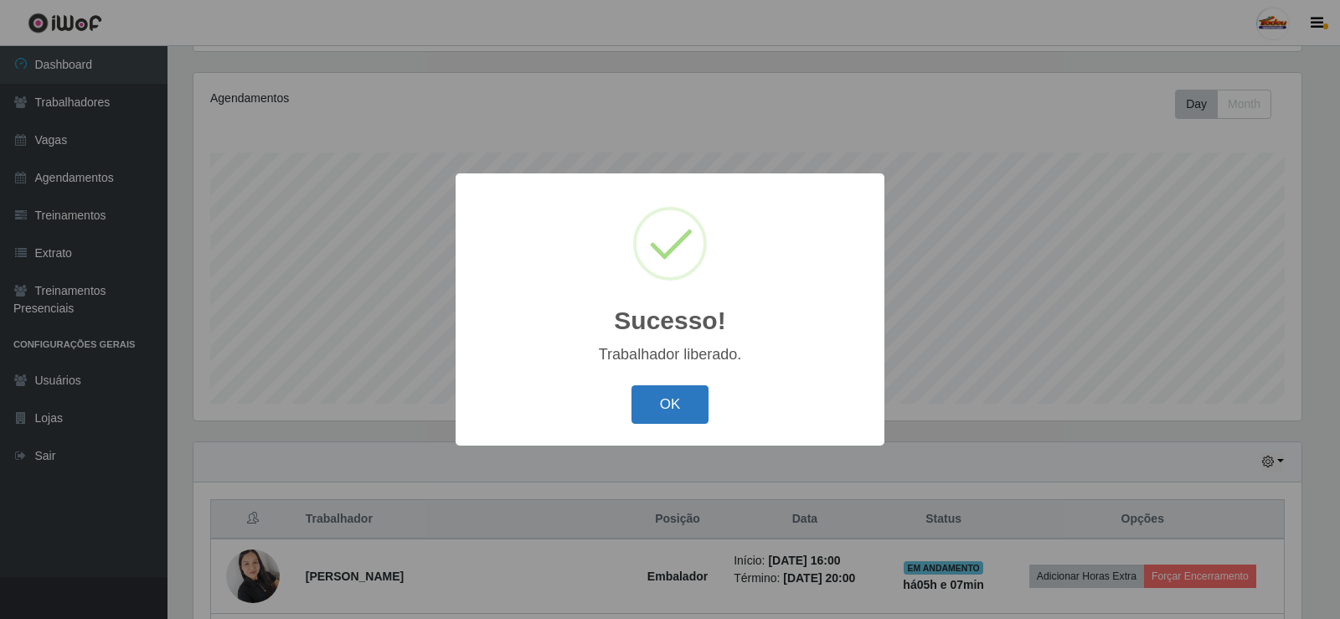
drag, startPoint x: 670, startPoint y: 409, endPoint x: 1159, endPoint y: 397, distance: 488.5
click at [670, 410] on button "OK" at bounding box center [671, 404] width 78 height 39
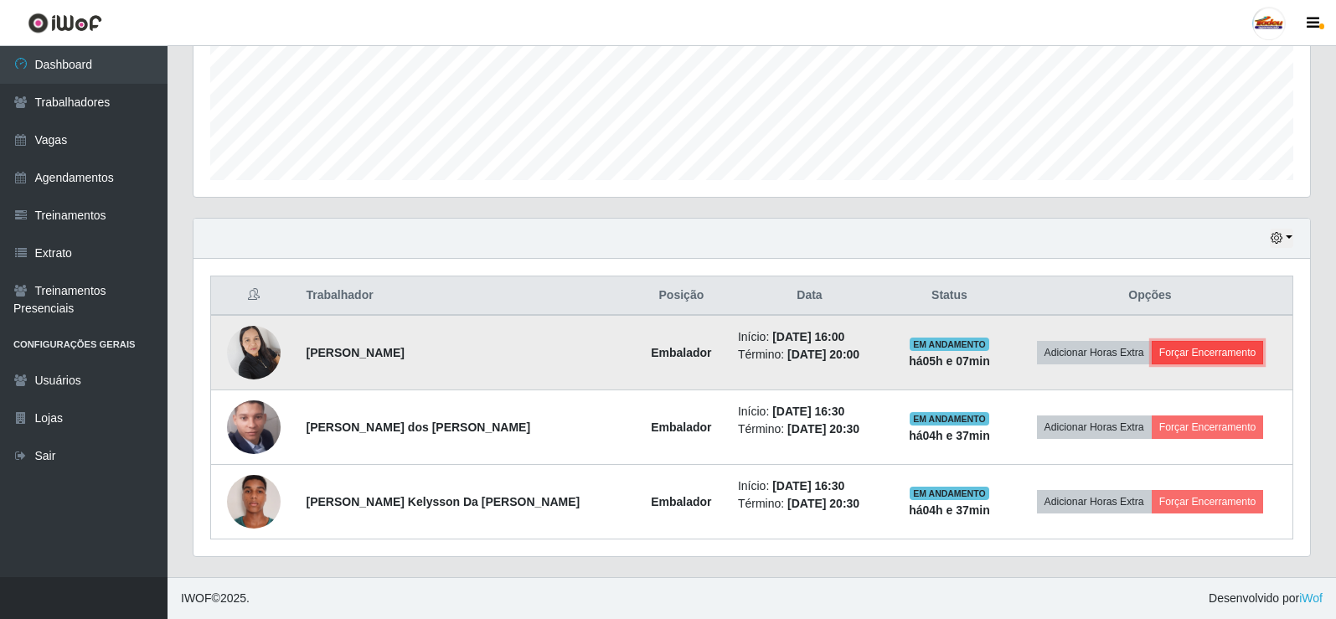
click at [1190, 351] on button "Forçar Encerramento" at bounding box center [1208, 352] width 112 height 23
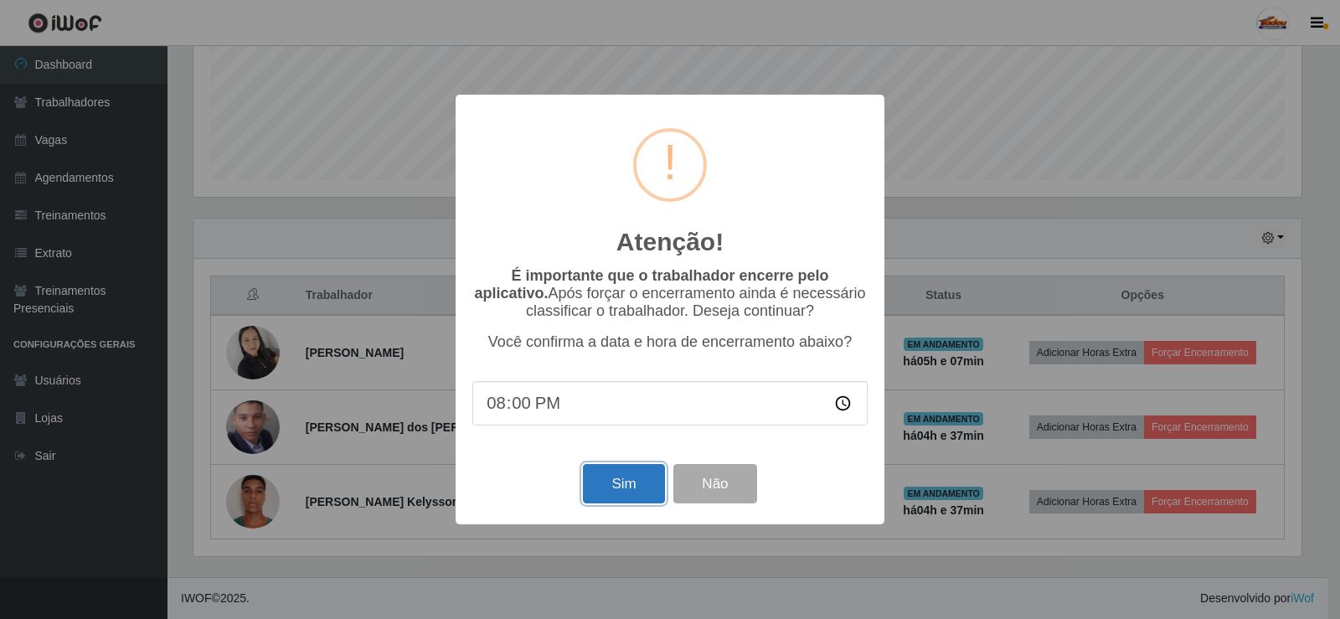
click at [632, 482] on button "Sim" at bounding box center [623, 483] width 81 height 39
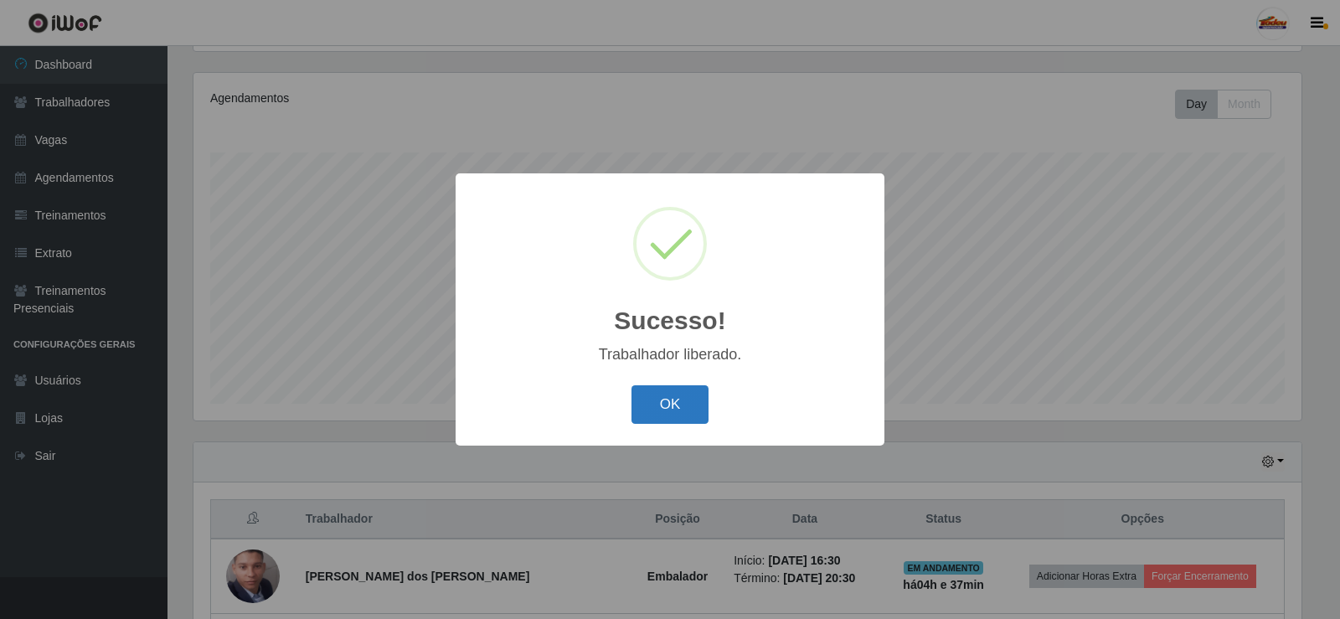
click at [672, 411] on button "OK" at bounding box center [671, 404] width 78 height 39
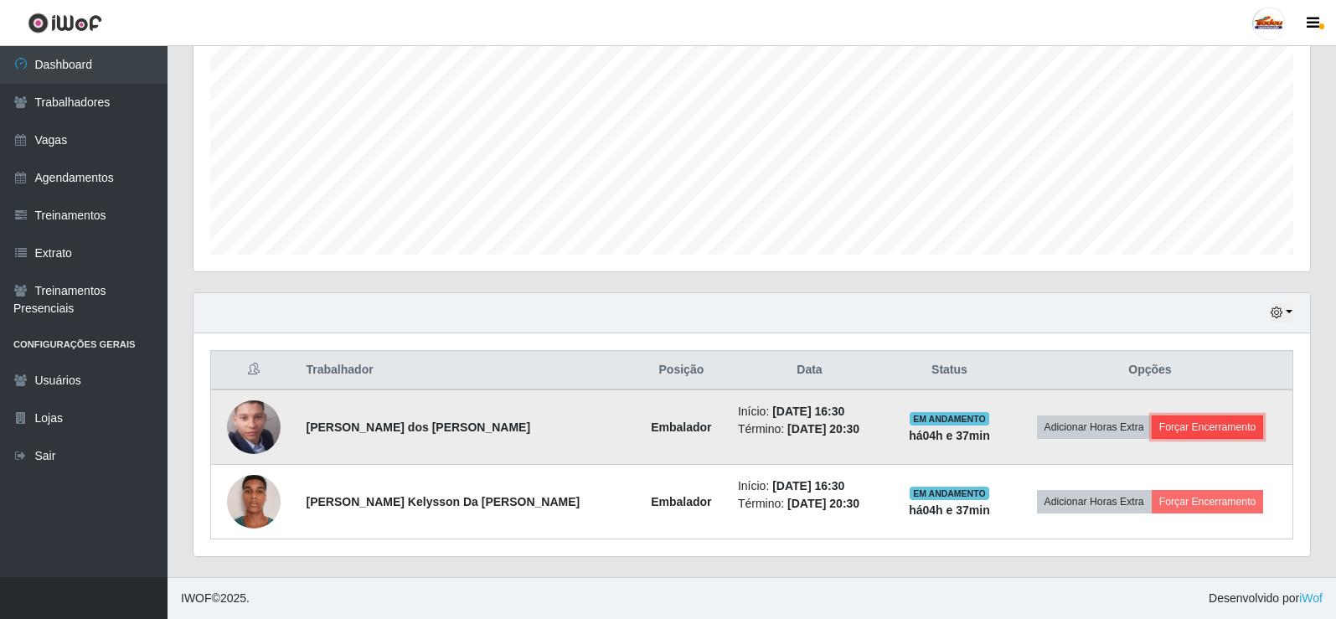
click at [1197, 431] on button "Forçar Encerramento" at bounding box center [1208, 426] width 112 height 23
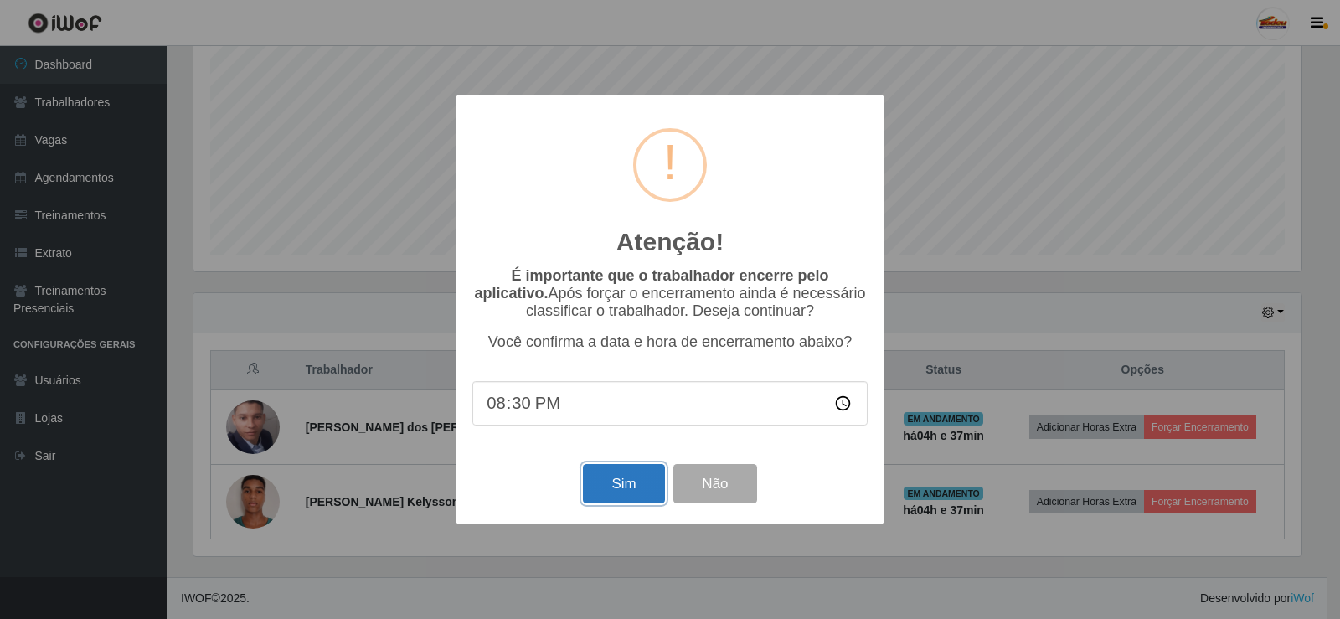
click at [629, 488] on button "Sim" at bounding box center [623, 483] width 81 height 39
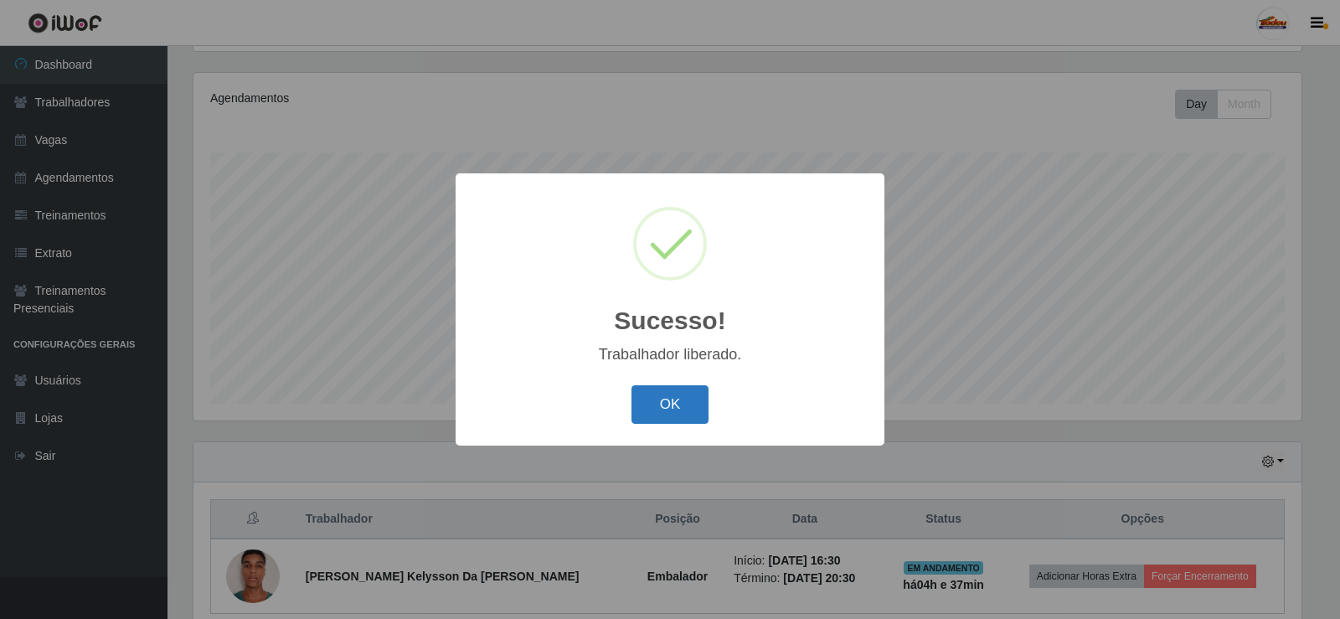
click at [683, 395] on button "OK" at bounding box center [671, 404] width 78 height 39
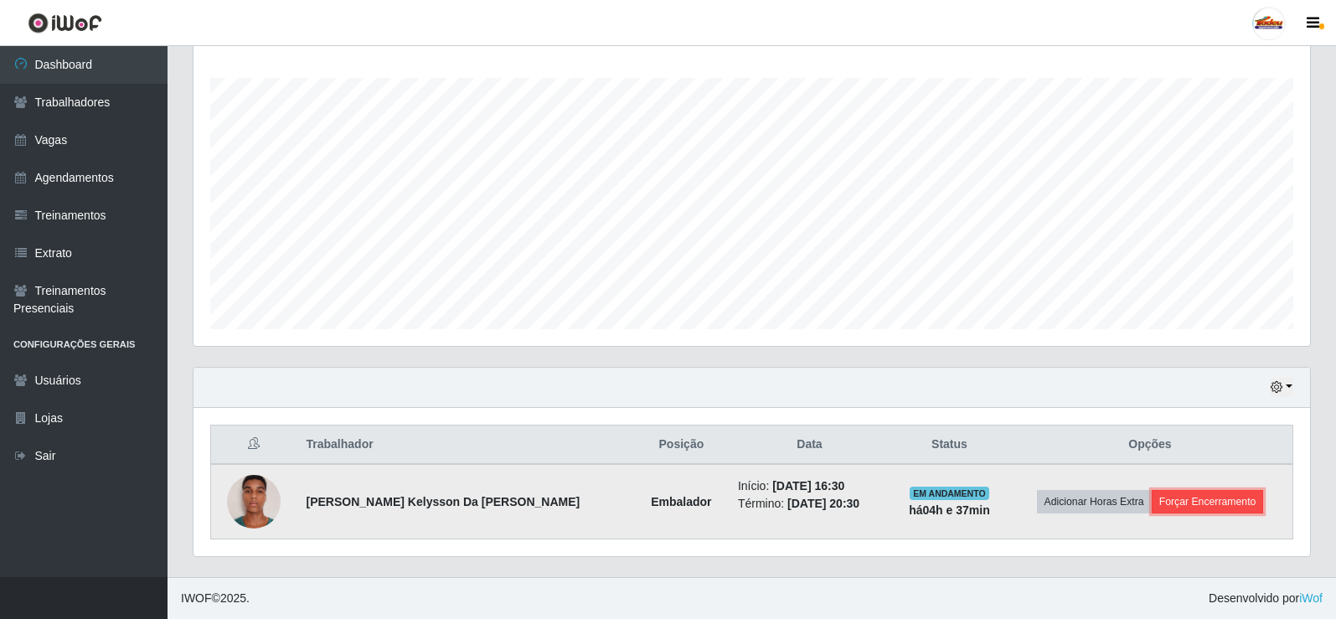
click at [1205, 500] on button "Forçar Encerramento" at bounding box center [1208, 501] width 112 height 23
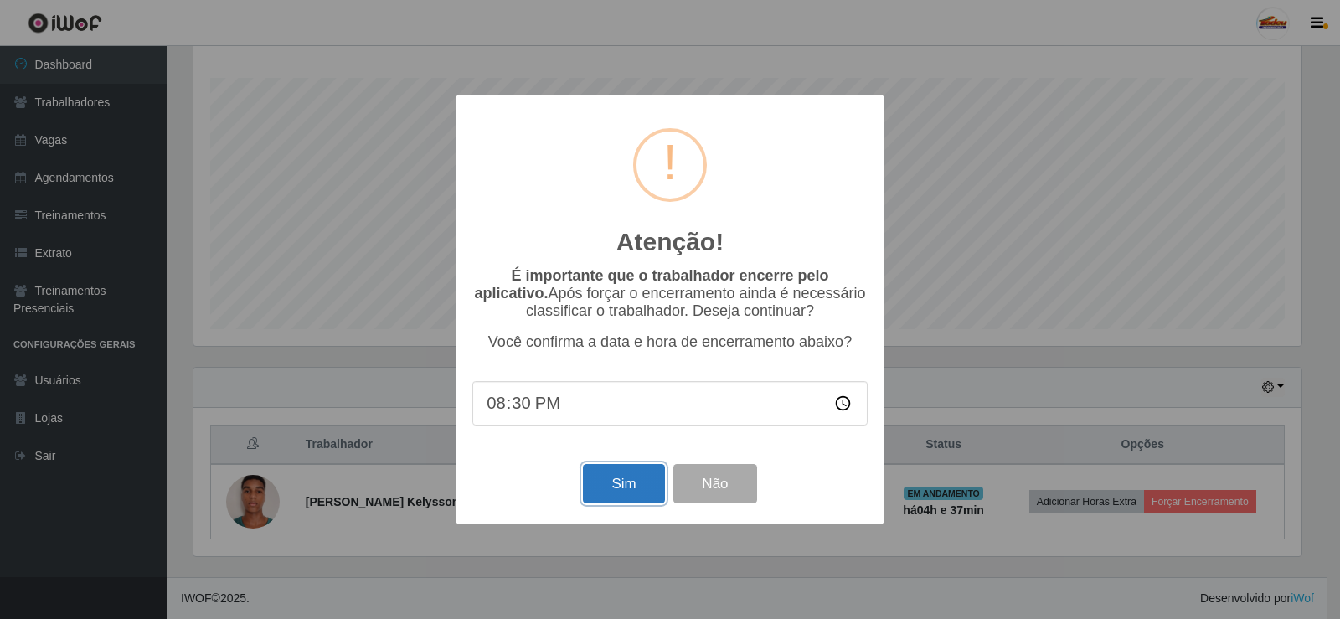
click at [651, 477] on button "Sim" at bounding box center [623, 483] width 81 height 39
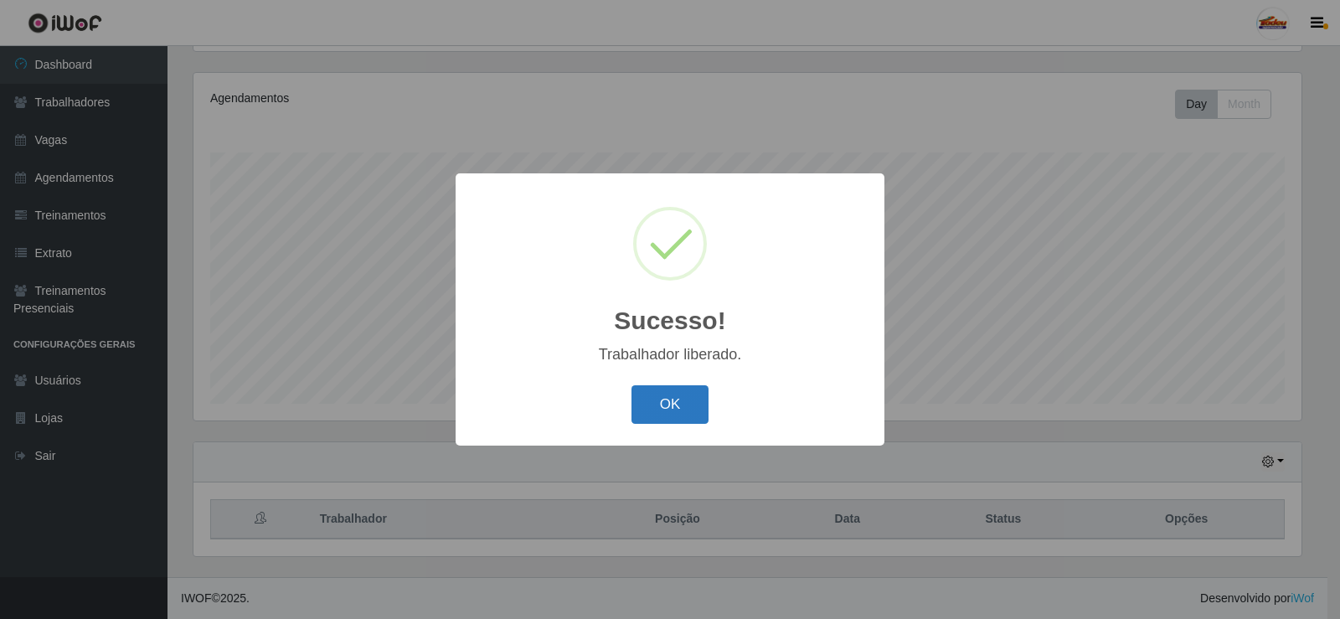
click at [672, 394] on button "OK" at bounding box center [671, 404] width 78 height 39
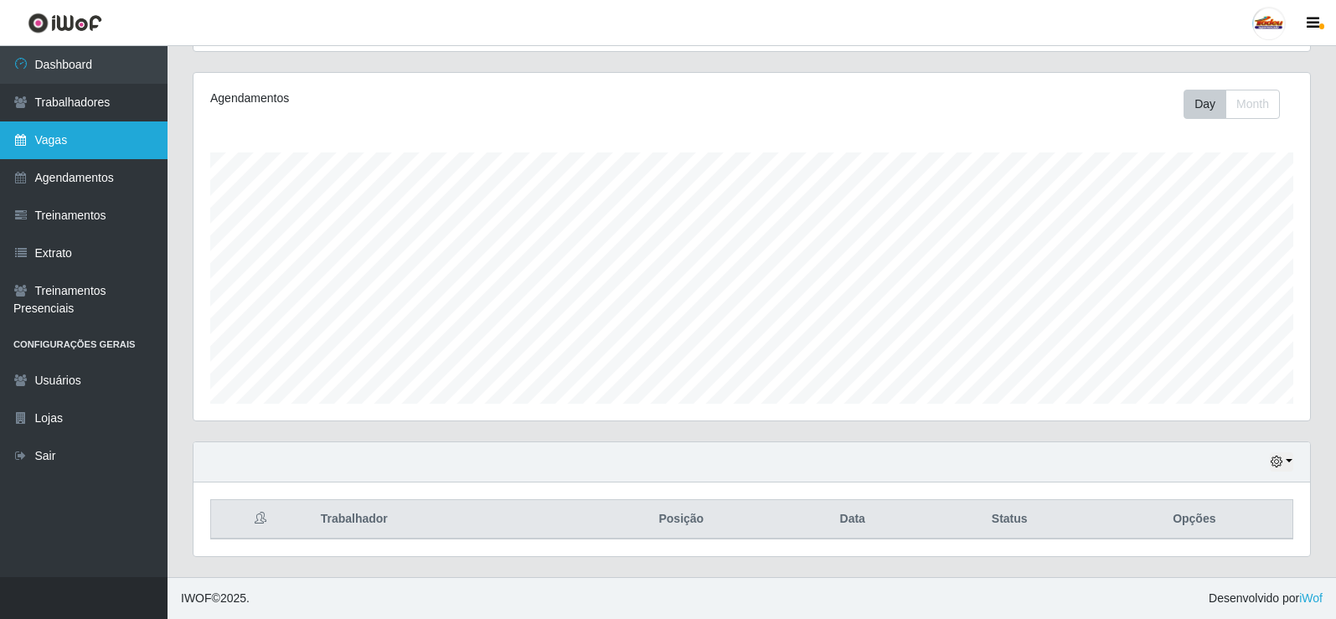
click at [121, 147] on link "Vagas" at bounding box center [84, 140] width 168 height 38
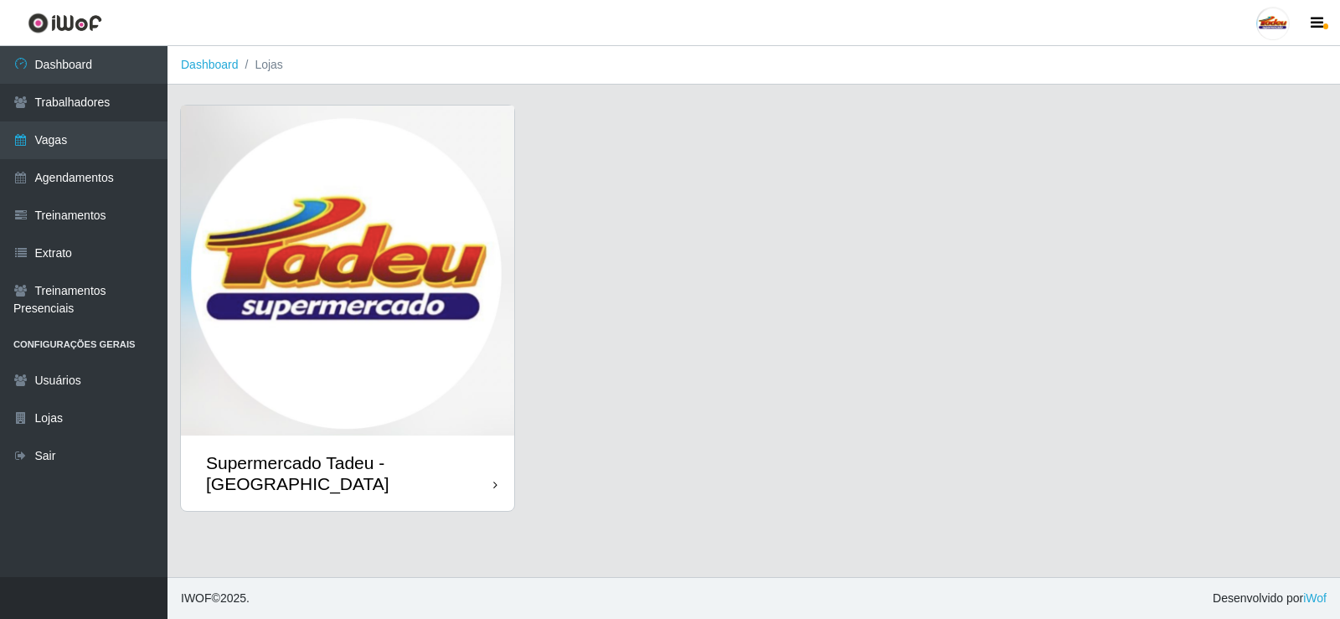
click at [400, 333] on img at bounding box center [347, 271] width 333 height 330
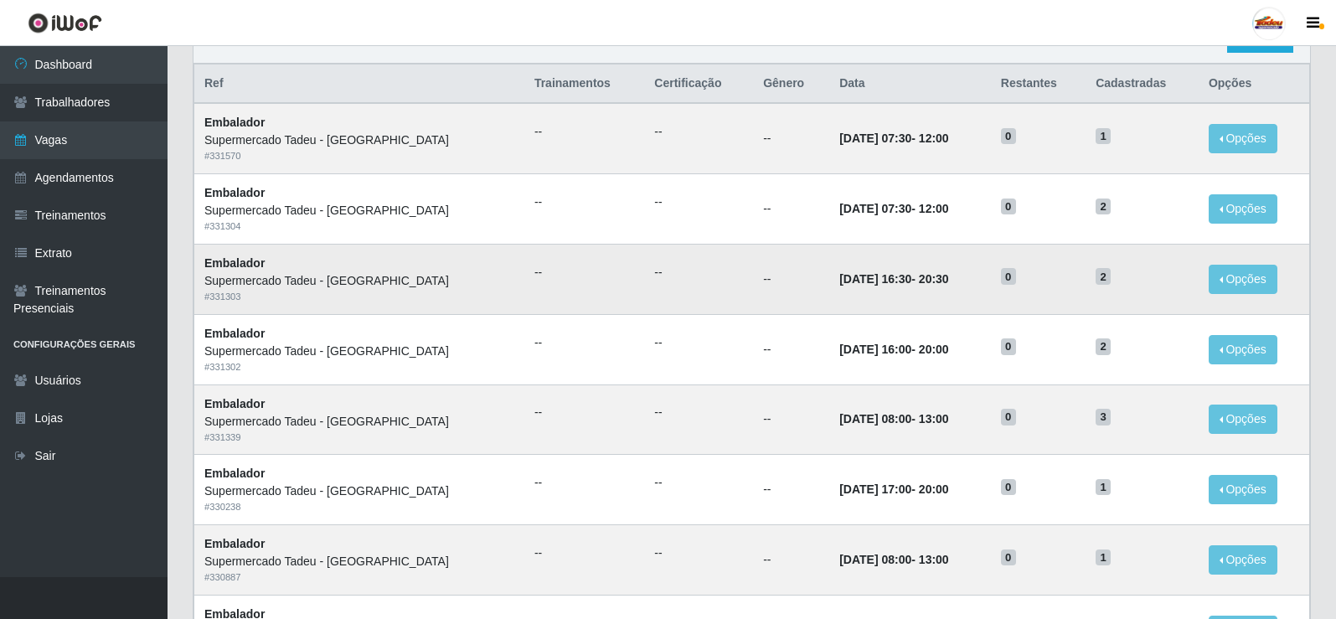
scroll to position [84, 0]
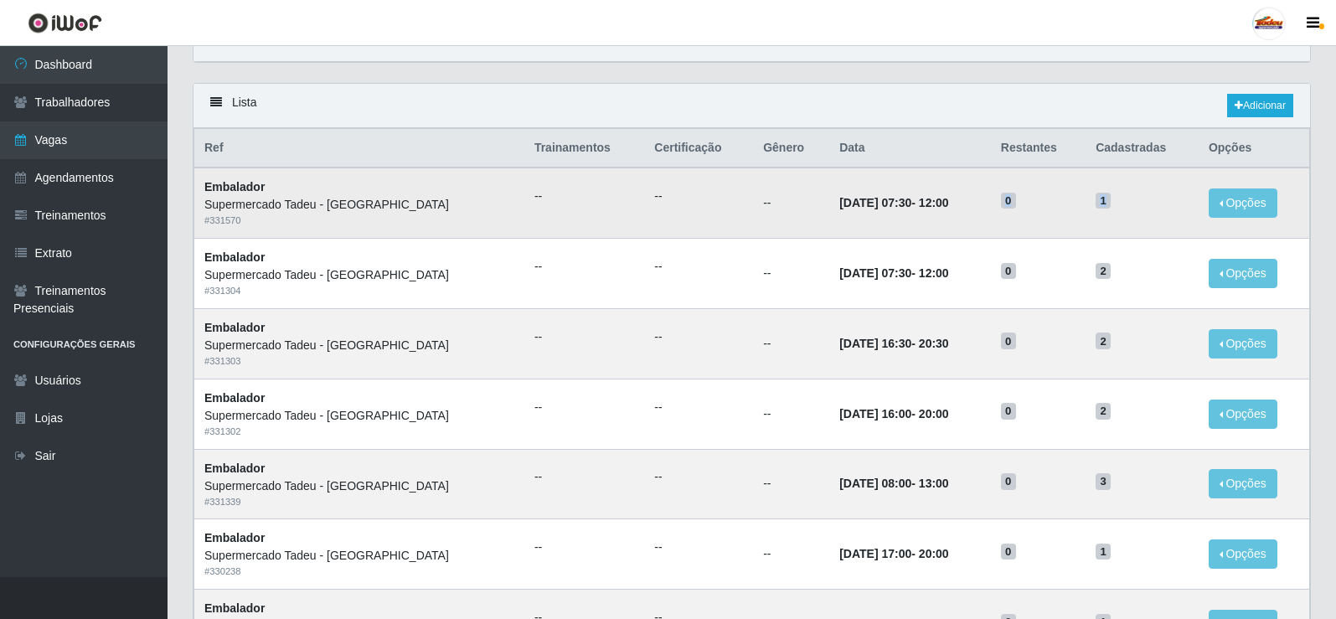
drag, startPoint x: 1105, startPoint y: 203, endPoint x: 984, endPoint y: 204, distance: 120.6
click at [996, 209] on tr "Embalador Supermercado Tadeu - [GEOGRAPHIC_DATA] # 331570 -- -- -- [DATE] 07:30…" at bounding box center [752, 203] width 1116 height 70
click at [70, 261] on link "Extrato" at bounding box center [84, 254] width 168 height 38
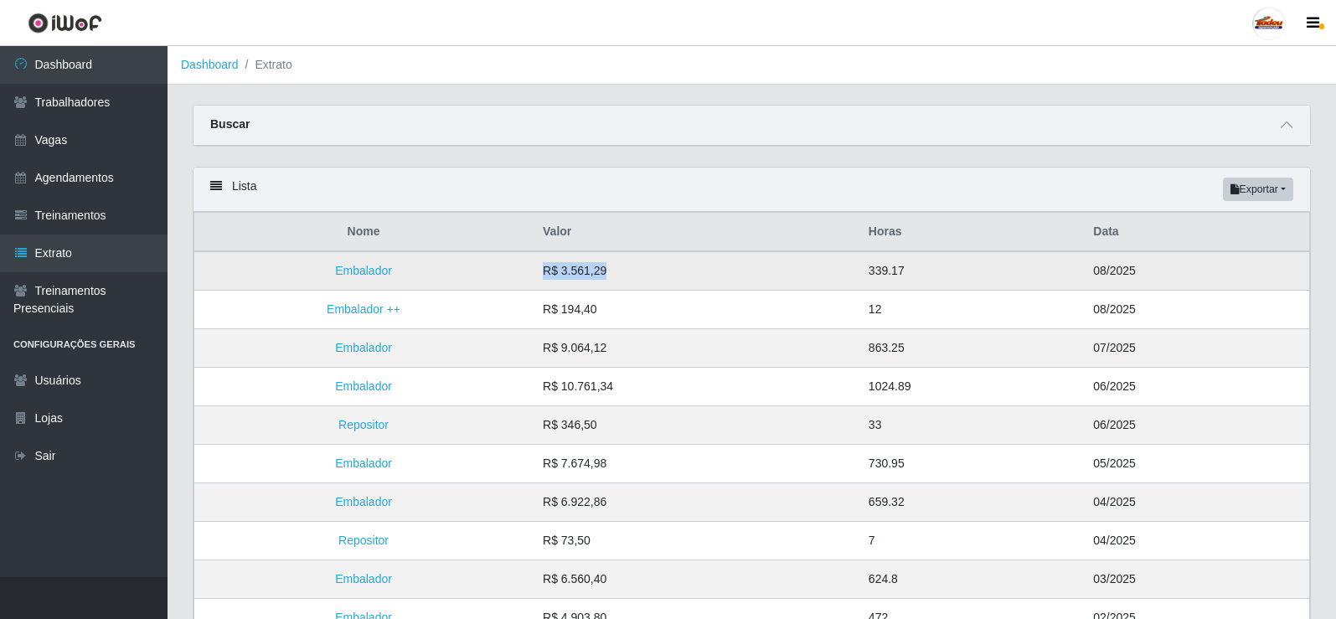
drag, startPoint x: 537, startPoint y: 273, endPoint x: 682, endPoint y: 273, distance: 144.9
click at [682, 273] on tr "Embalador R$ 3.561,29 339.17 08/2025" at bounding box center [752, 270] width 1116 height 39
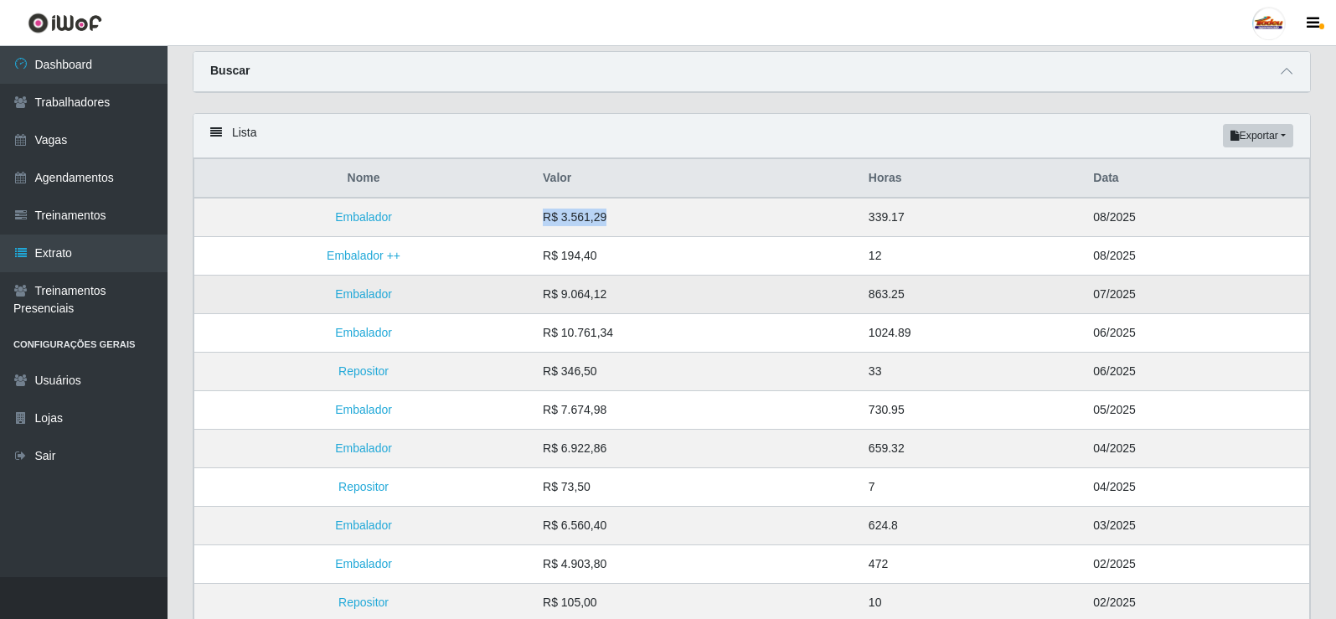
scroll to position [84, 0]
